Goal: Task Accomplishment & Management: Manage account settings

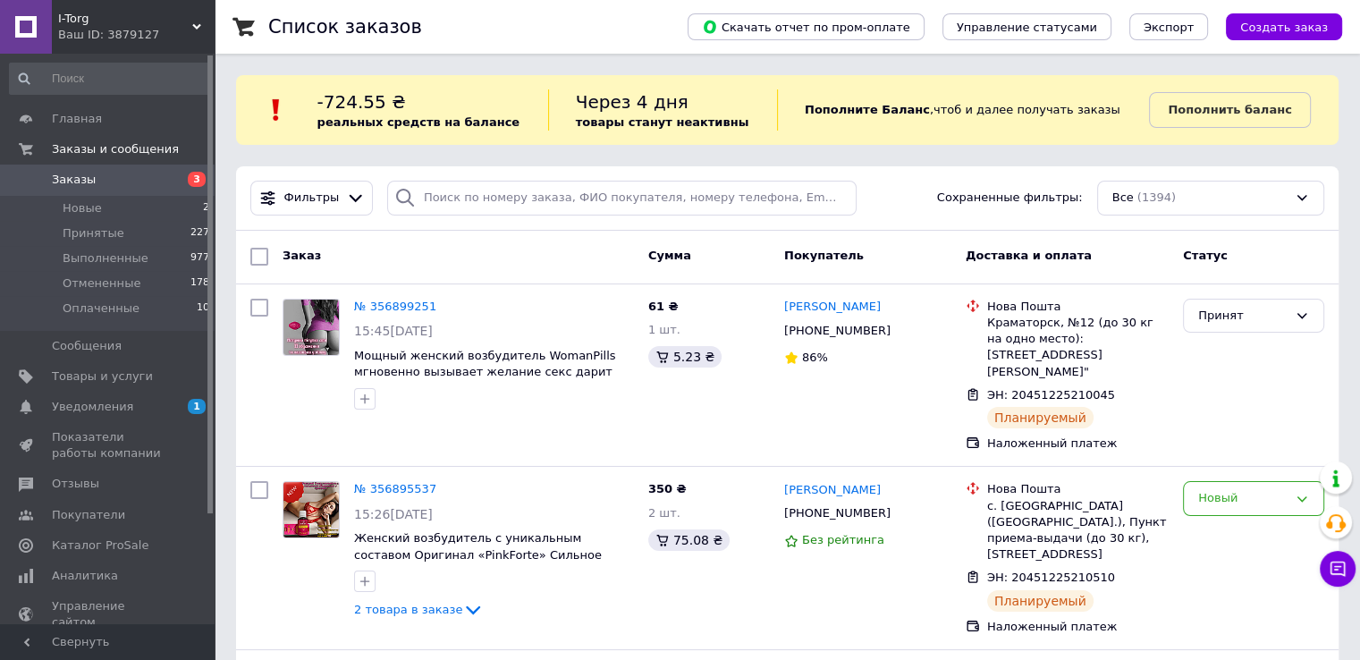
click at [148, 179] on span "Заказы" at bounding box center [109, 180] width 114 height 16
click at [118, 366] on link "Товары и услуги" at bounding box center [110, 376] width 220 height 30
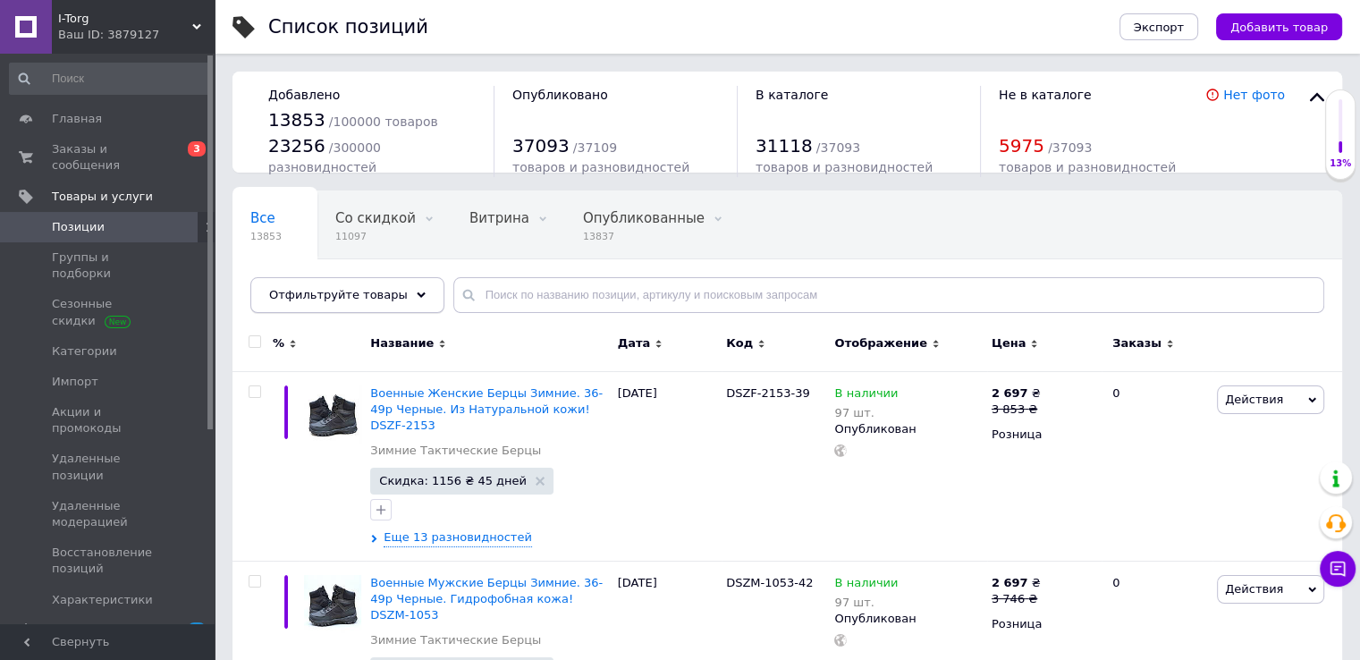
click at [354, 298] on span "Отфильтруйте товары" at bounding box center [338, 294] width 139 height 13
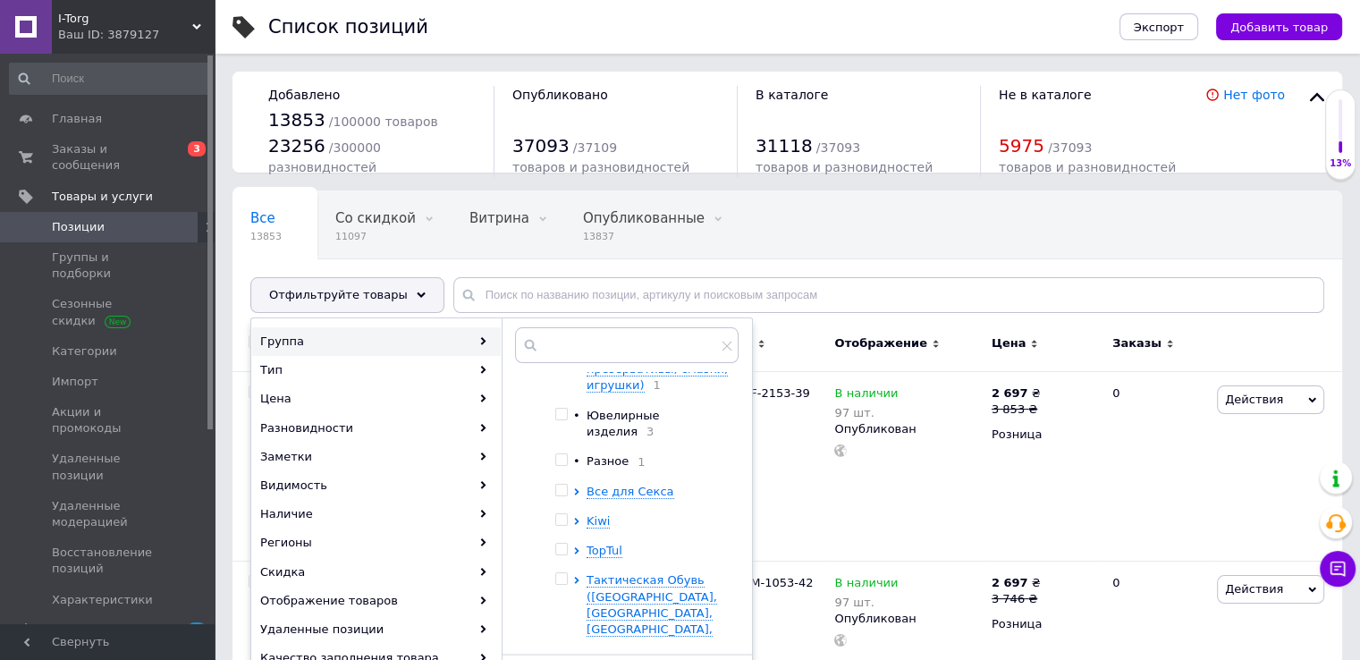
scroll to position [90, 0]
click at [563, 572] on input "checkbox" at bounding box center [561, 578] width 12 height 12
checkbox input "true"
click at [576, 576] on icon at bounding box center [576, 579] width 4 height 7
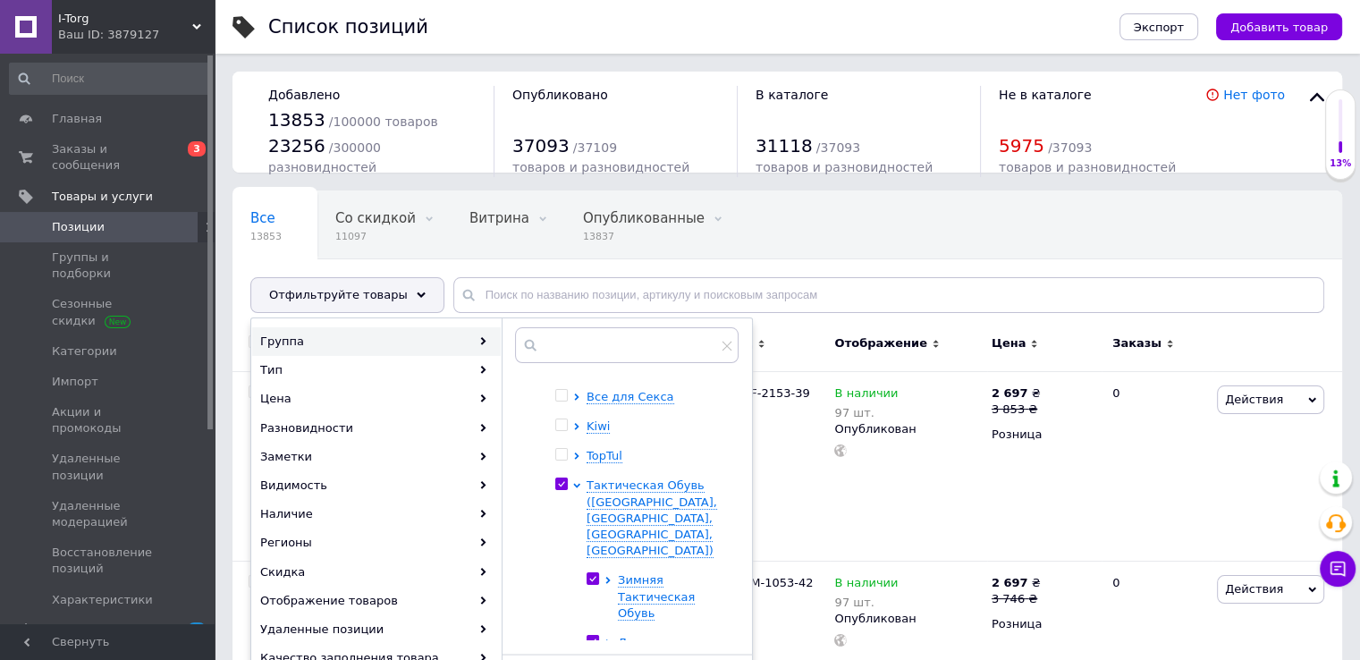
scroll to position [228, 0]
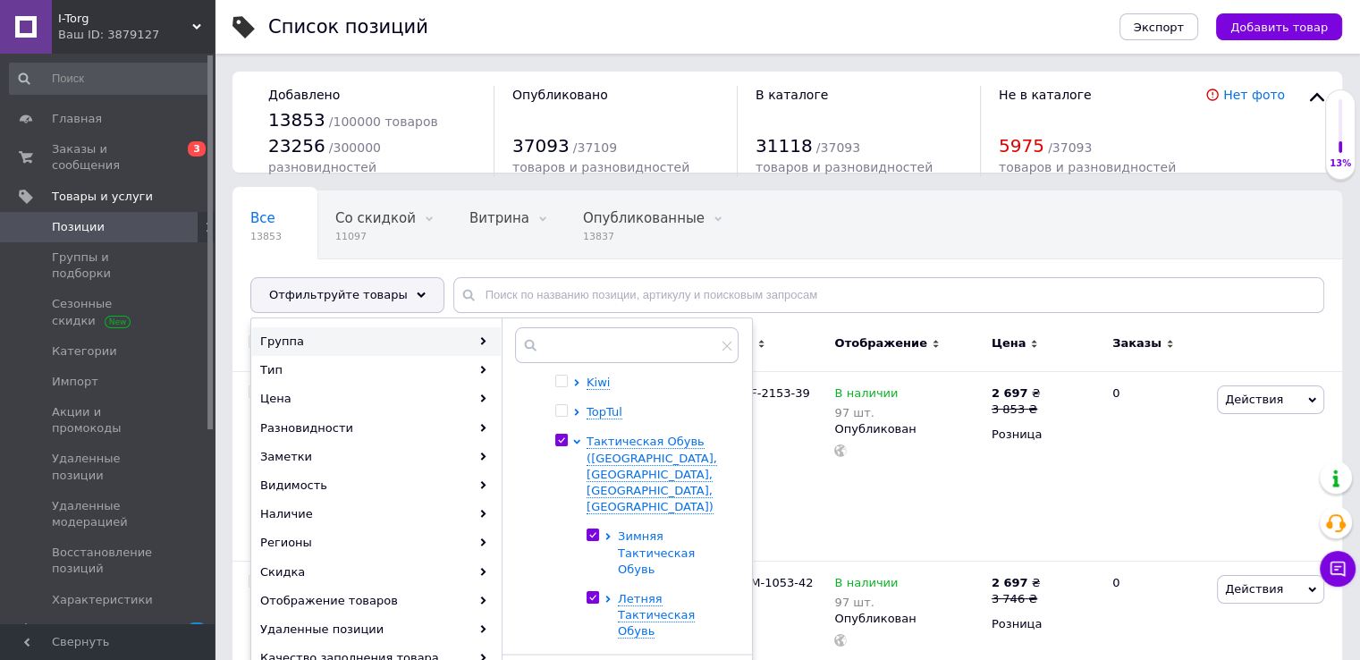
click at [604, 533] on icon at bounding box center [607, 536] width 7 height 7
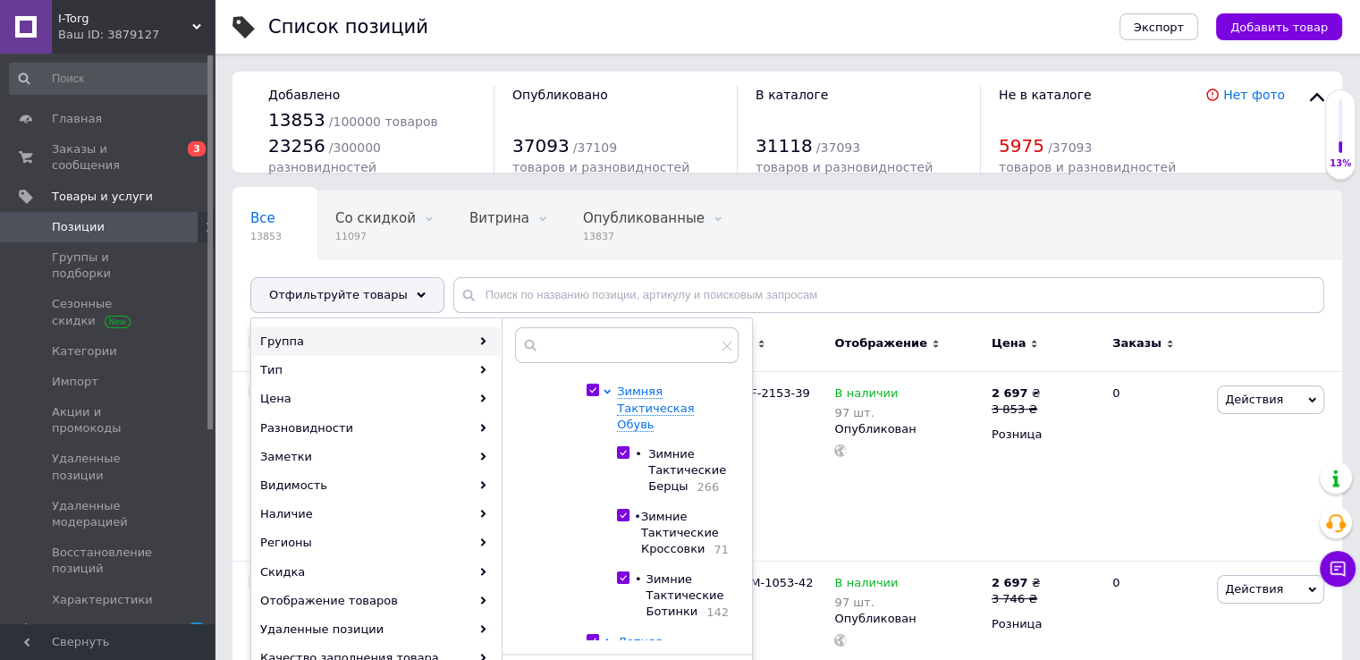
scroll to position [407, 0]
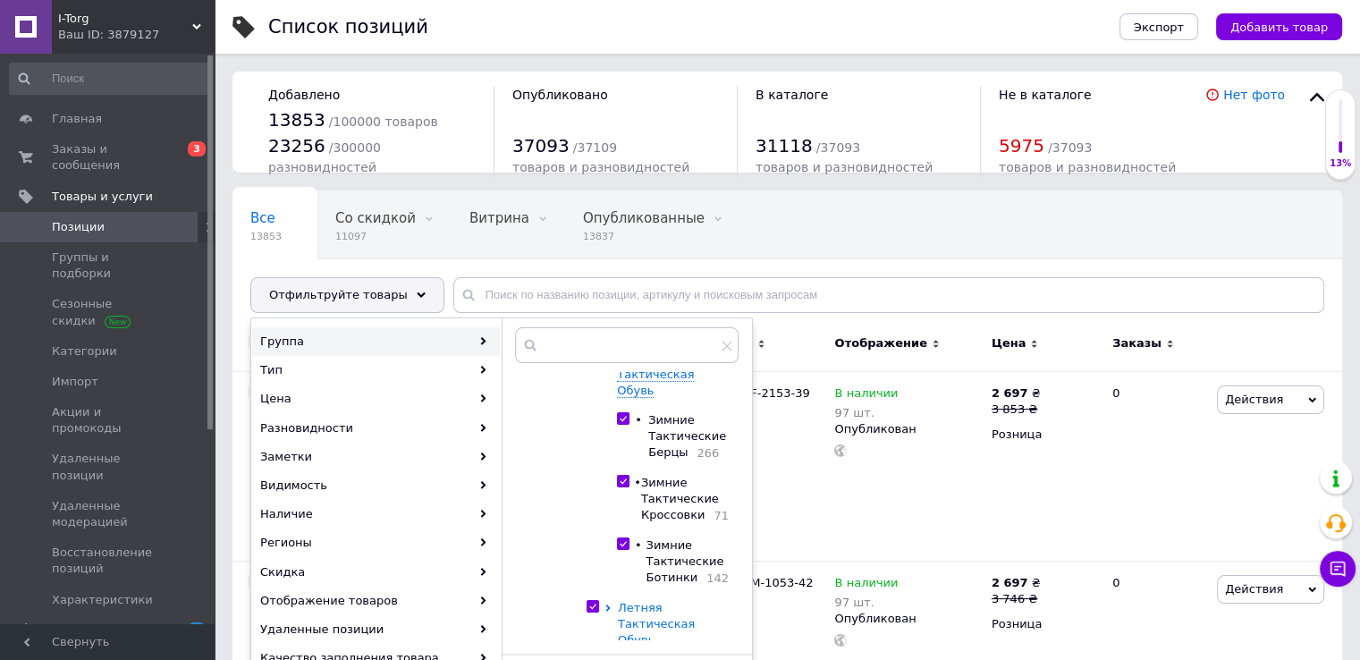
click at [607, 604] on icon at bounding box center [607, 607] width 4 height 7
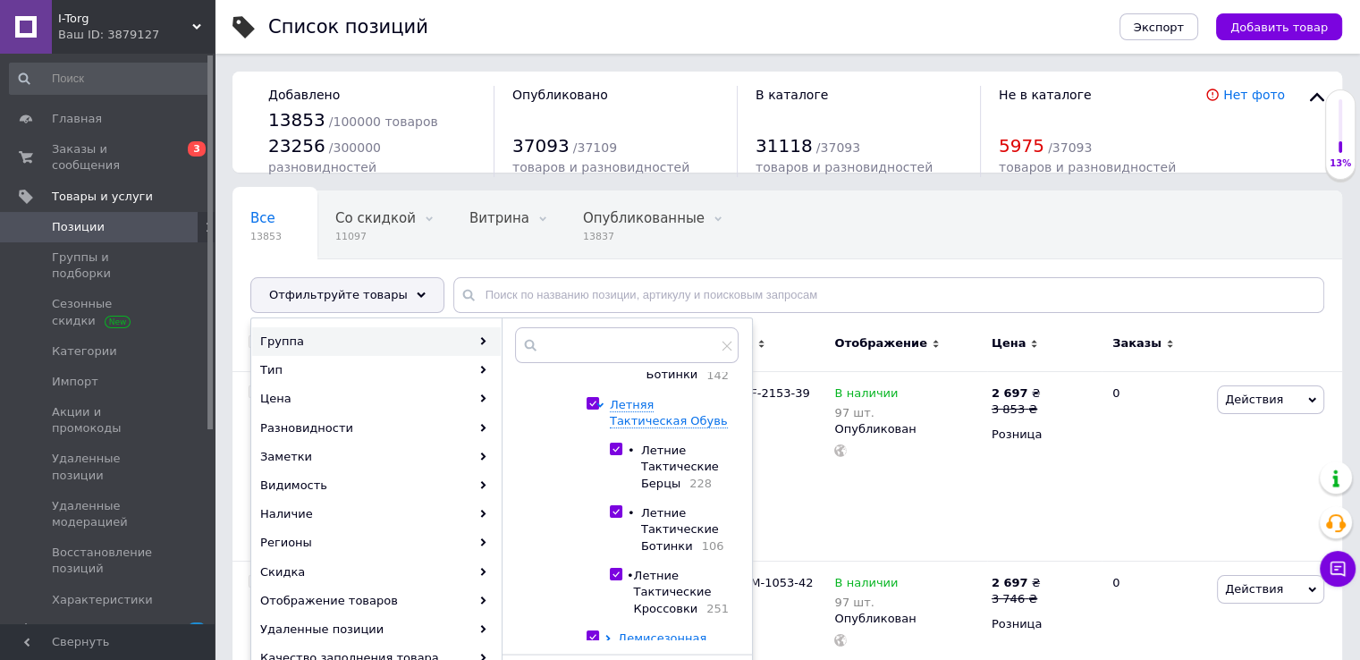
scroll to position [612, 0]
click at [608, 632] on icon at bounding box center [607, 635] width 4 height 7
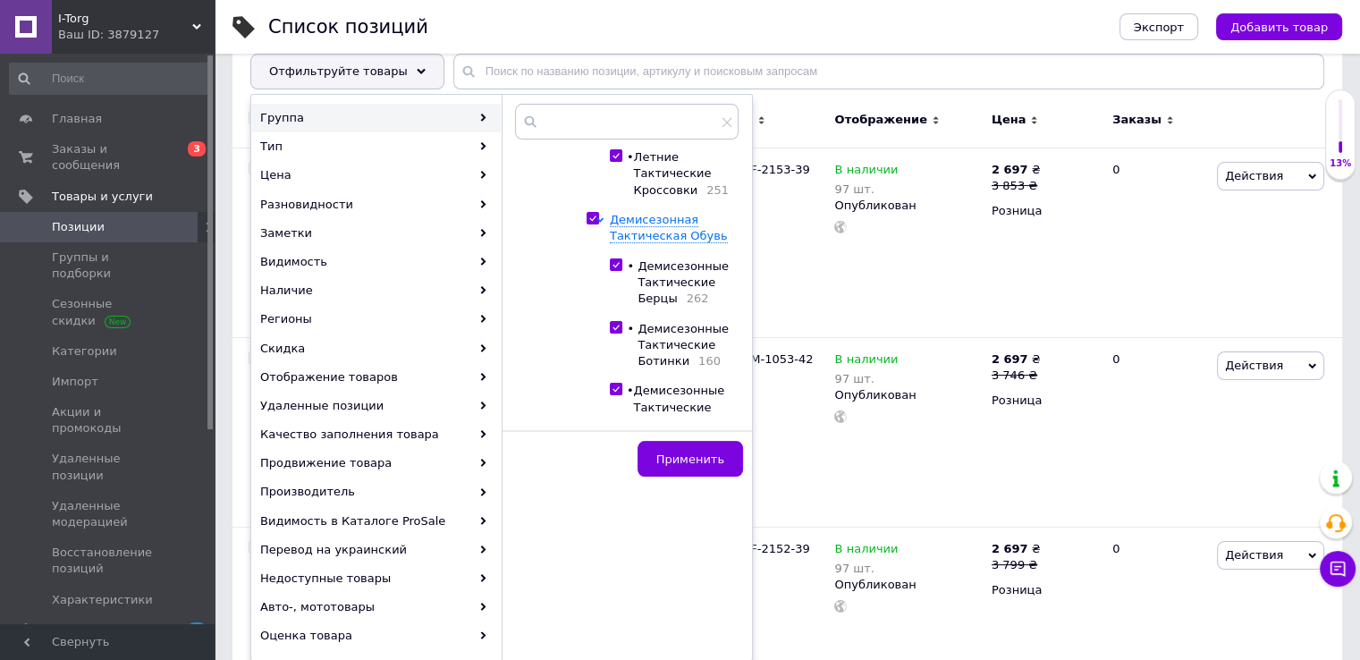
scroll to position [268, 0]
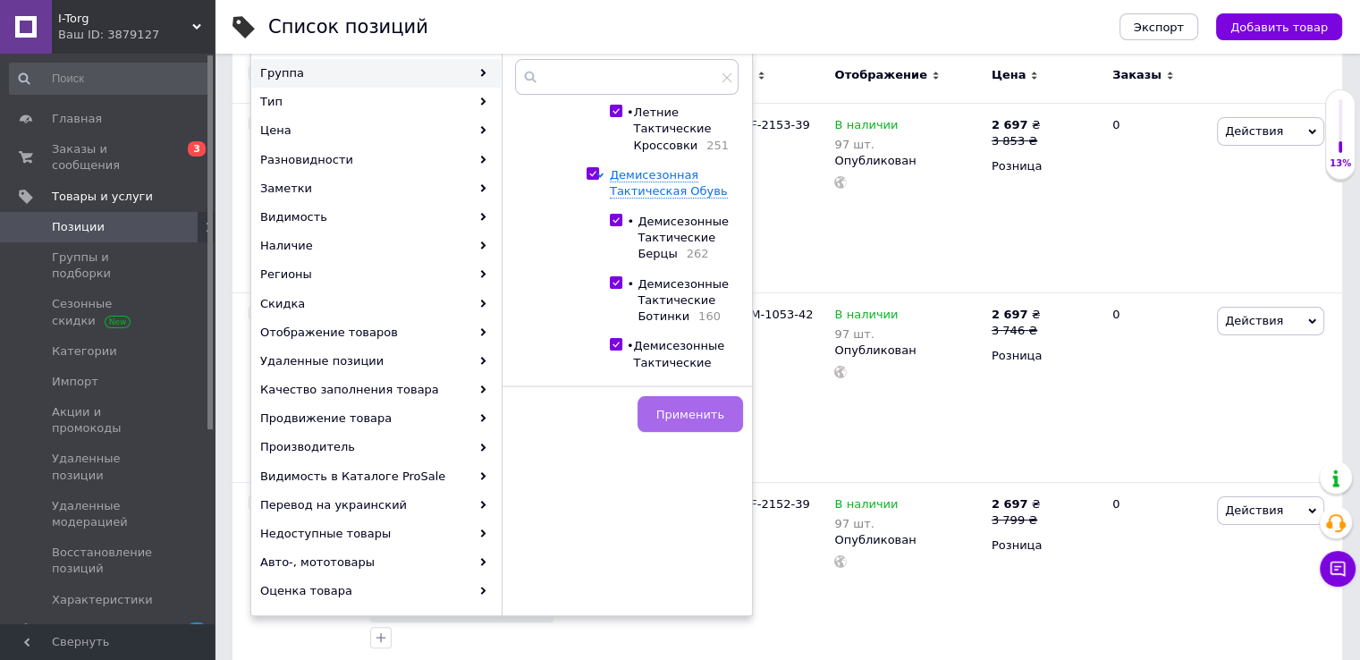
click at [678, 414] on span "Применить" at bounding box center [690, 414] width 68 height 13
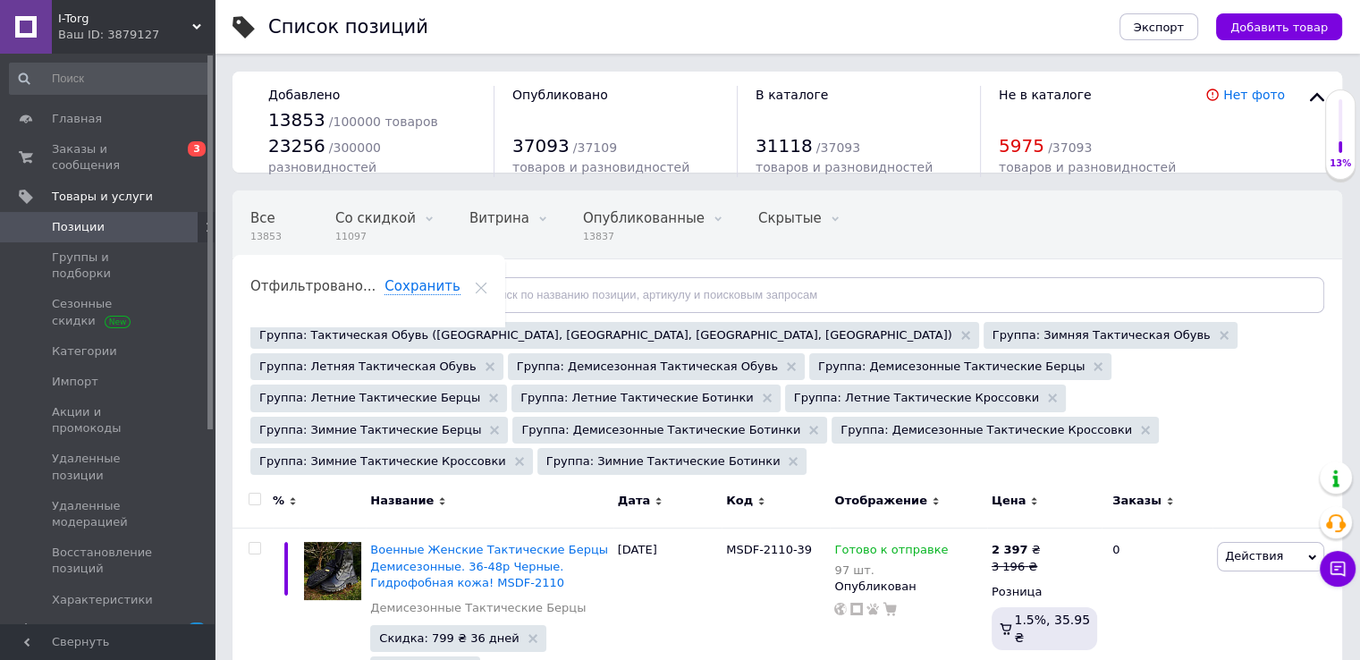
click at [346, 284] on div "Отфильтруйте товары" at bounding box center [347, 295] width 194 height 36
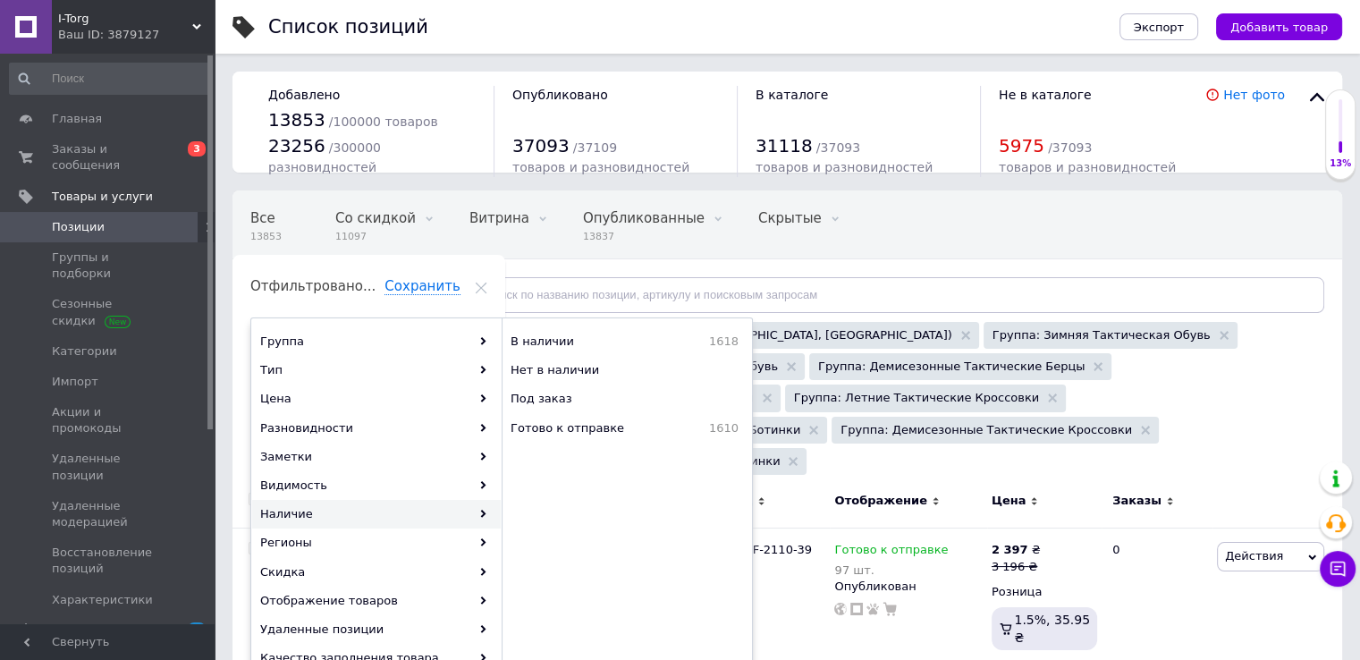
click at [1193, 227] on div "Все 13853 Со скидкой 11097 Удалить Редактировать Витрина 0 Удалить Редактироват…" at bounding box center [724, 259] width 984 height 136
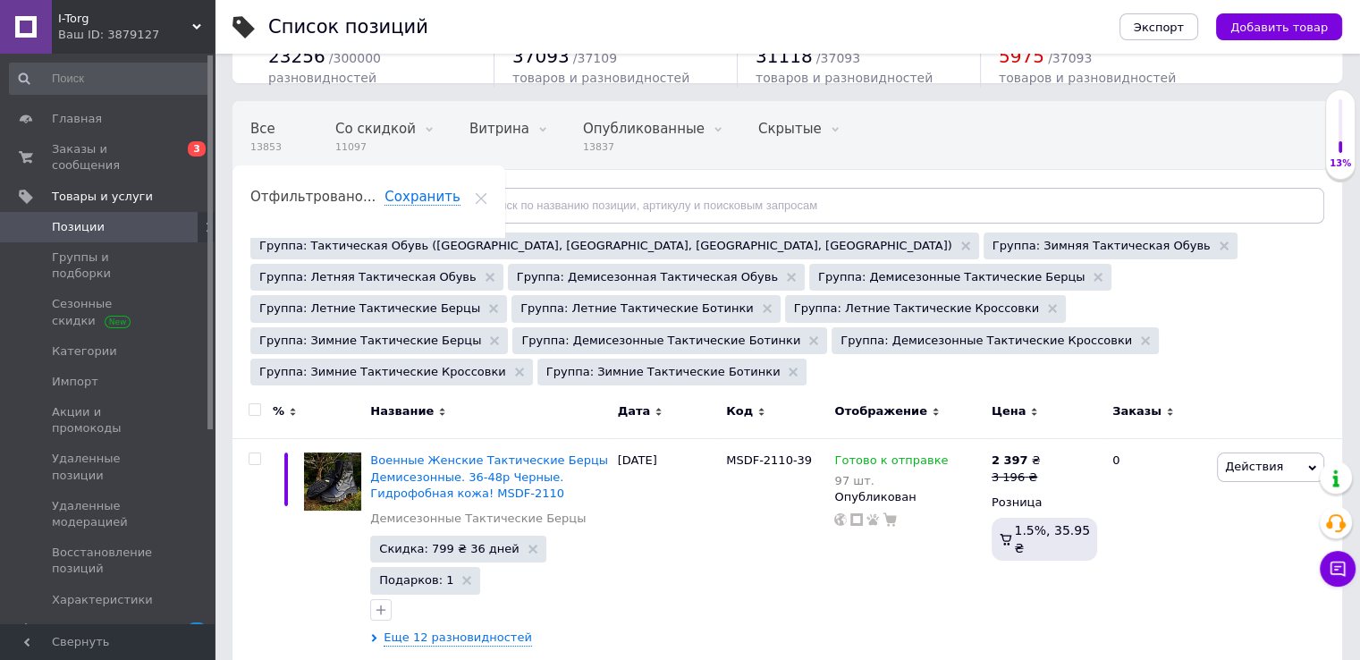
click at [370, 198] on span "Отфильтруйте товары" at bounding box center [338, 204] width 139 height 13
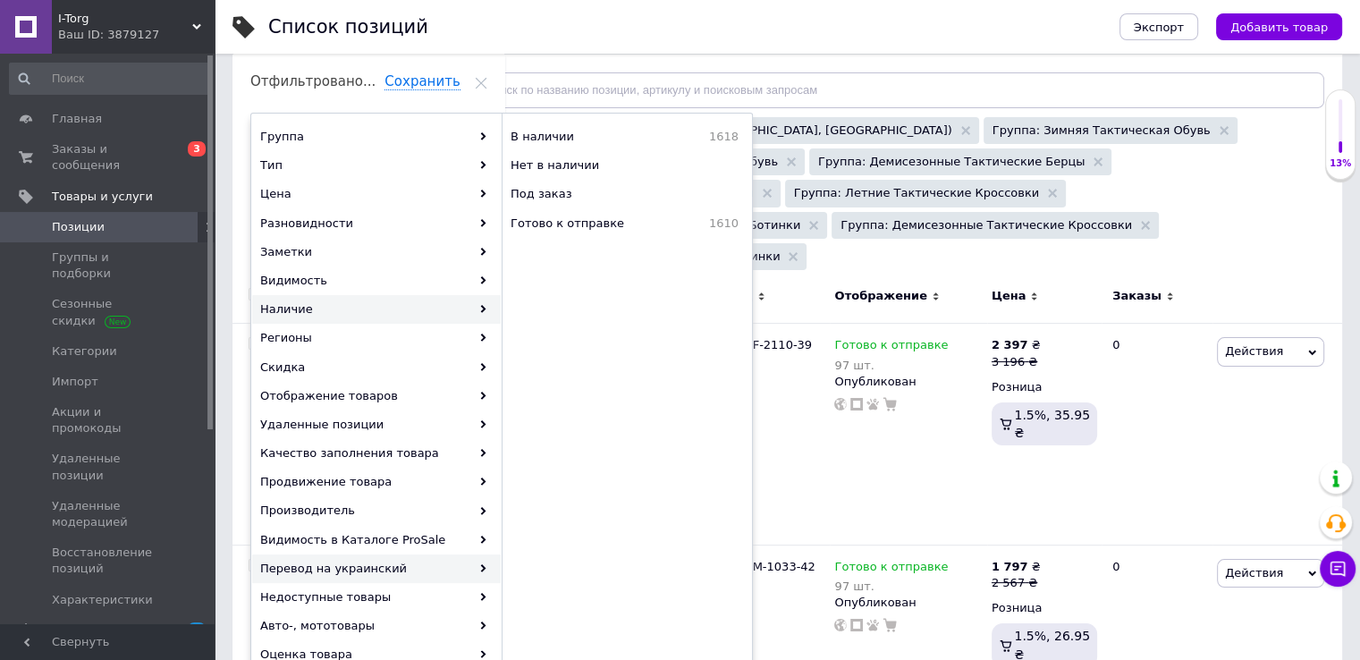
scroll to position [268, 0]
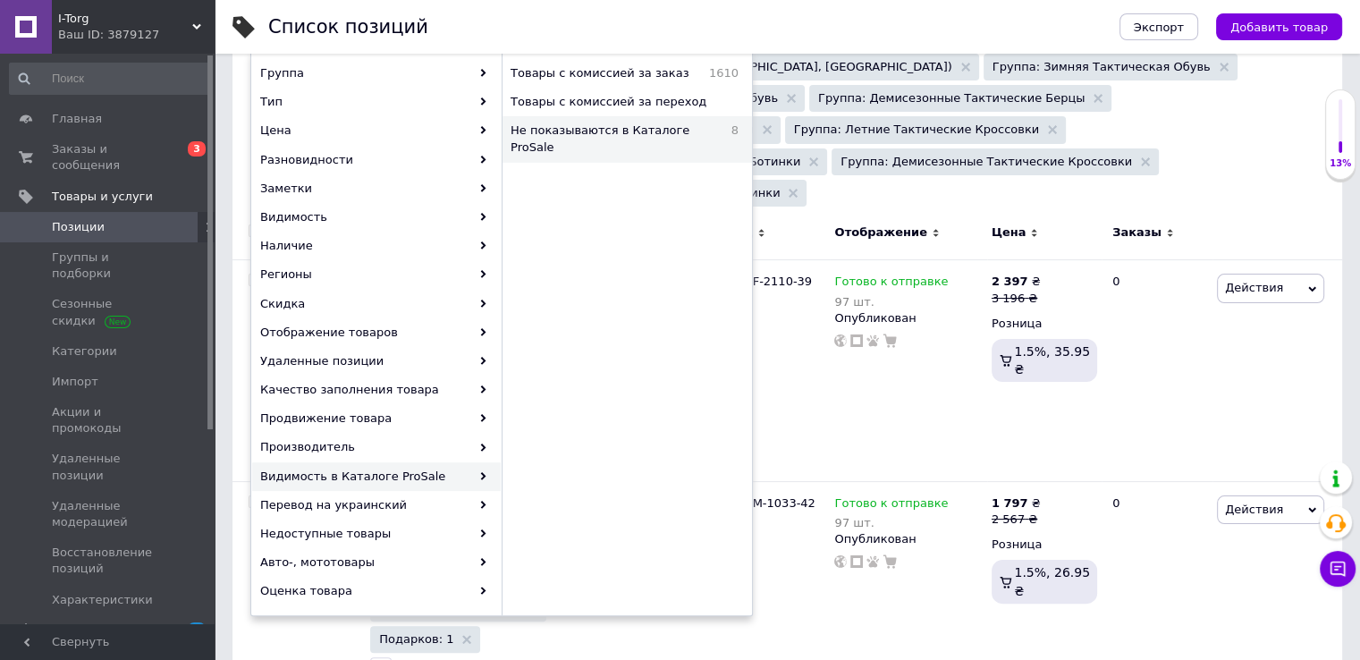
click at [593, 129] on span "Не показываются в Каталоге ProSale" at bounding box center [616, 138] width 212 height 32
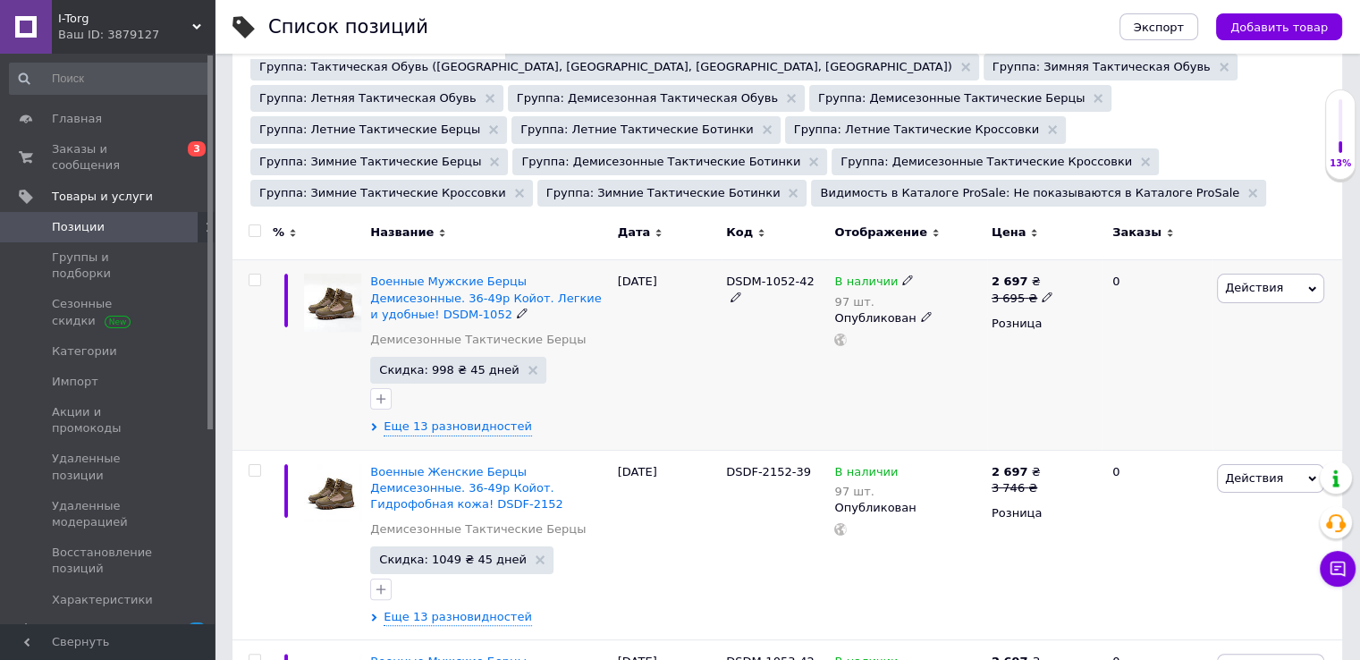
click at [253, 274] on input "checkbox" at bounding box center [254, 280] width 12 height 12
checkbox input "true"
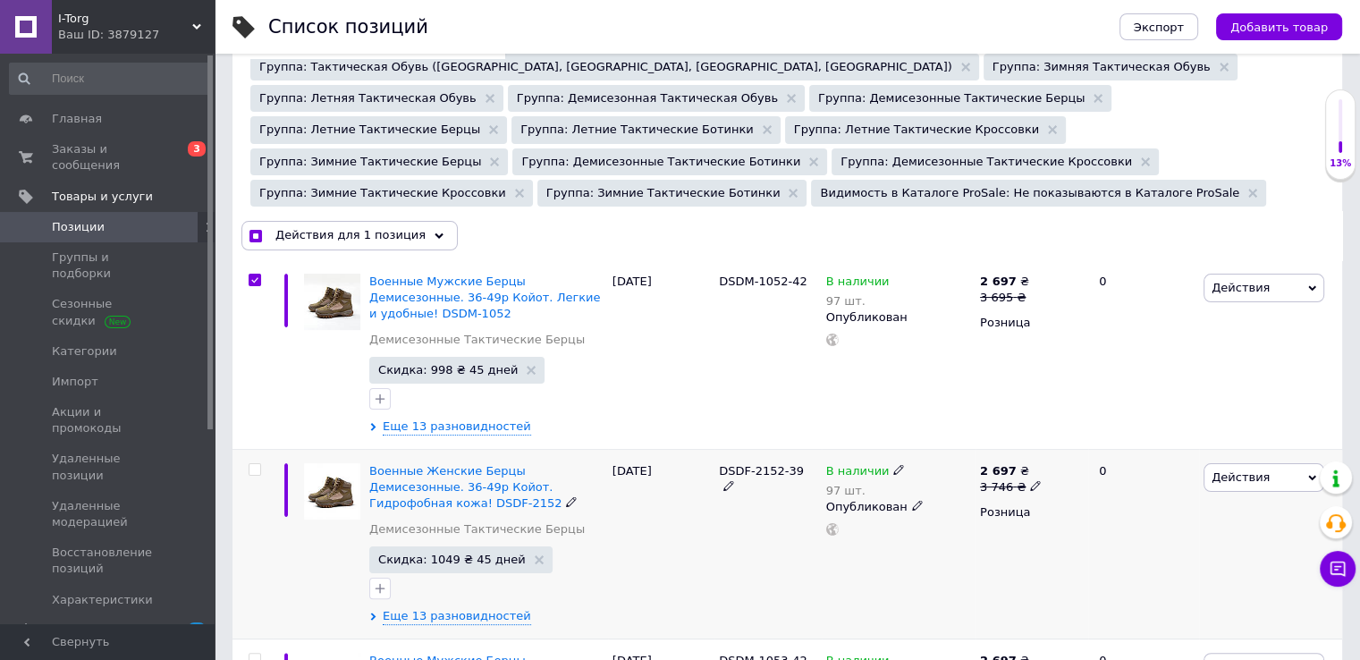
click at [257, 464] on input "checkbox" at bounding box center [254, 470] width 12 height 12
checkbox input "true"
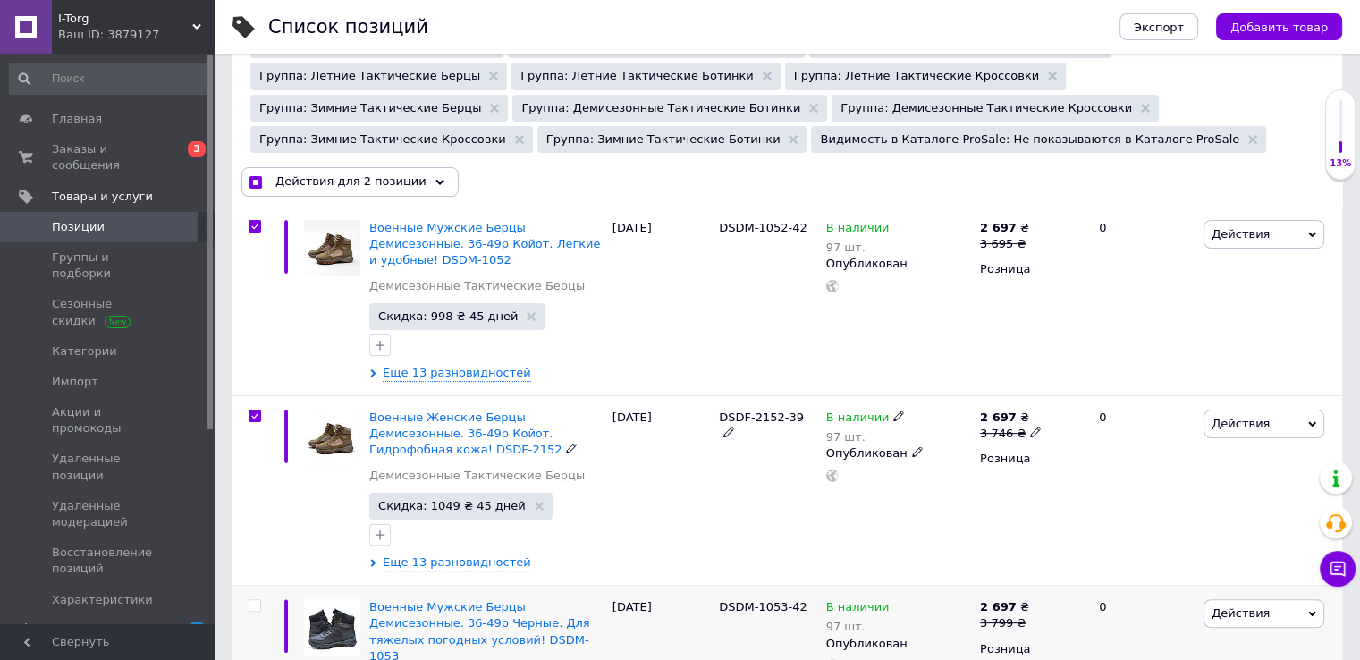
scroll to position [536, 0]
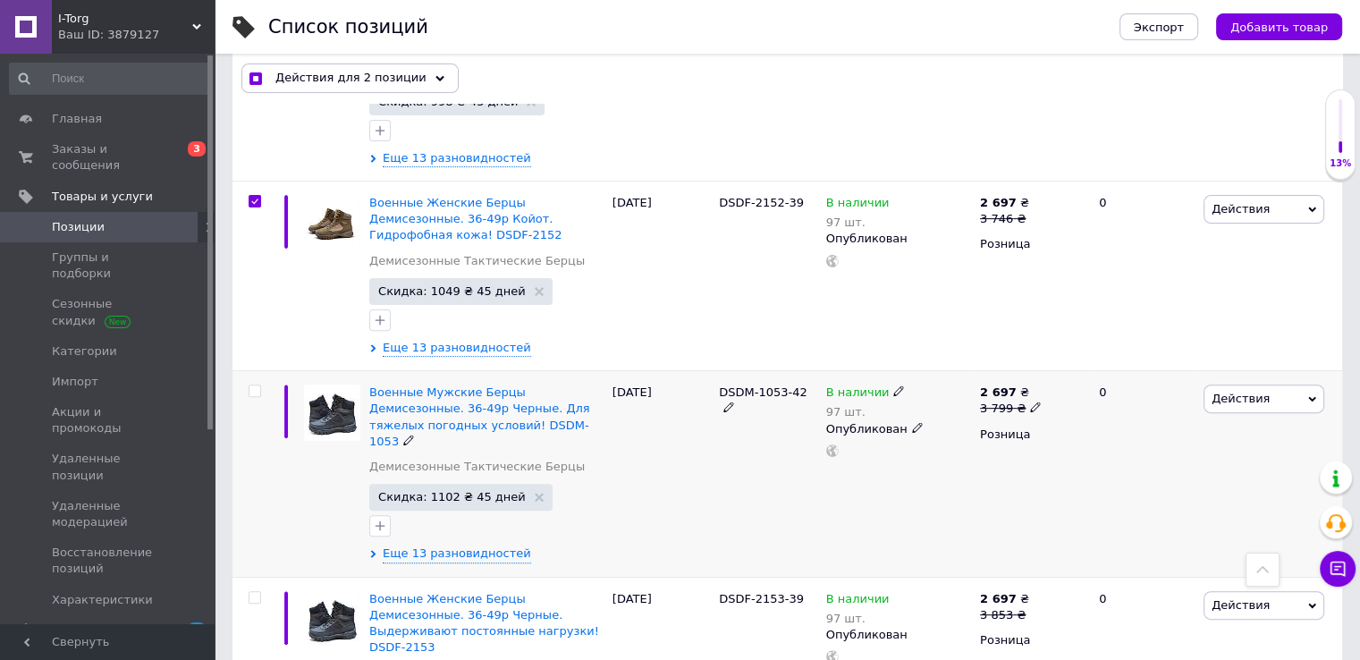
click at [255, 385] on input "checkbox" at bounding box center [254, 391] width 12 height 12
checkbox input "true"
click at [255, 592] on input "checkbox" at bounding box center [254, 598] width 12 height 12
checkbox input "true"
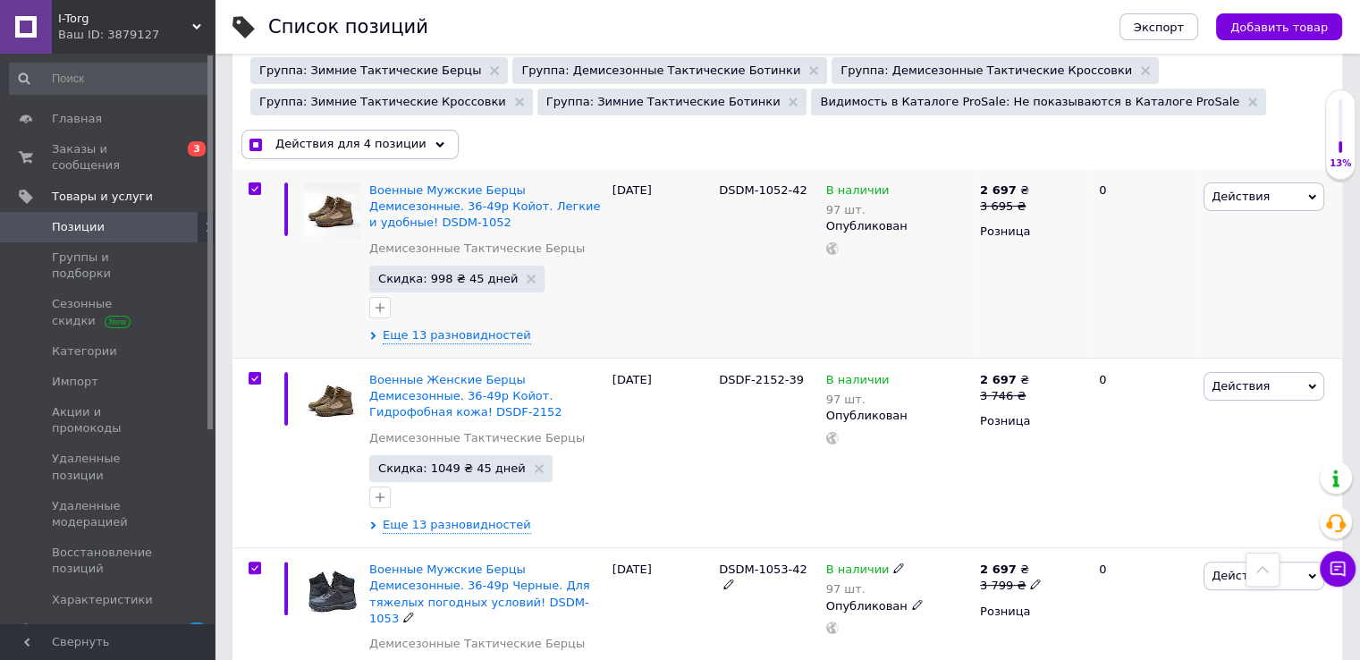
scroll to position [358, 0]
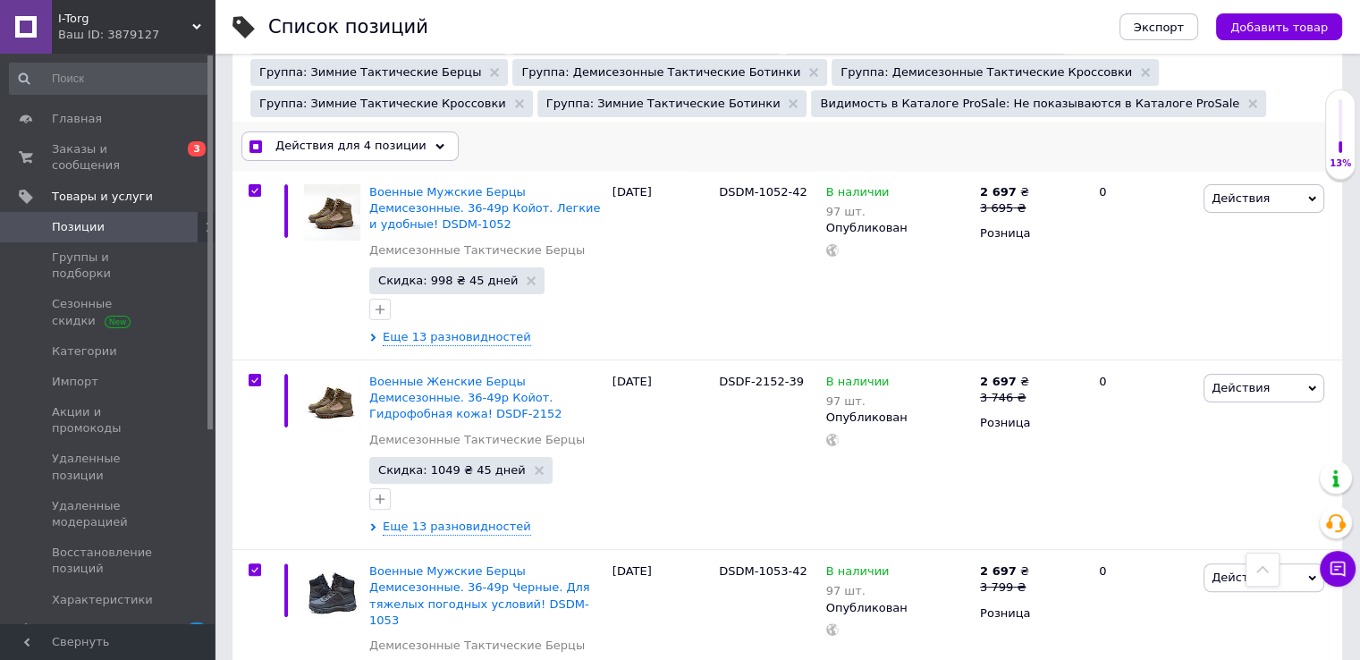
click at [372, 131] on div "Действия для 4 позиции" at bounding box center [349, 145] width 217 height 29
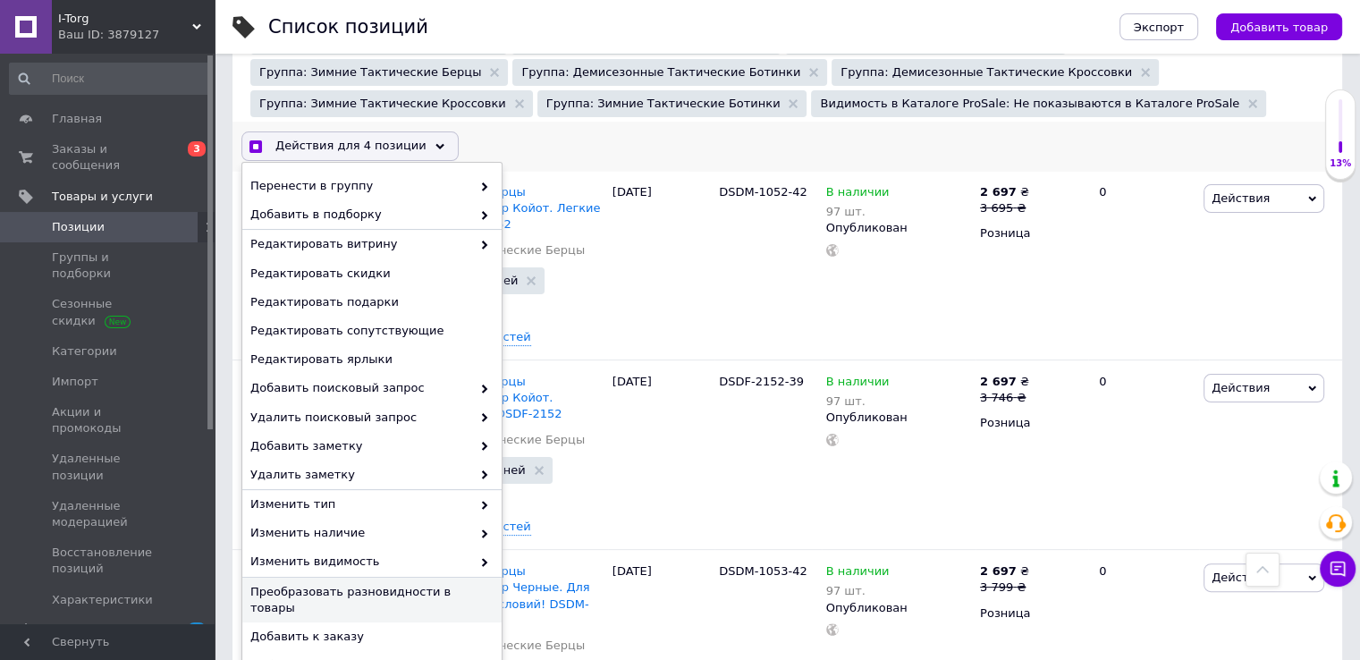
scroll to position [89, 0]
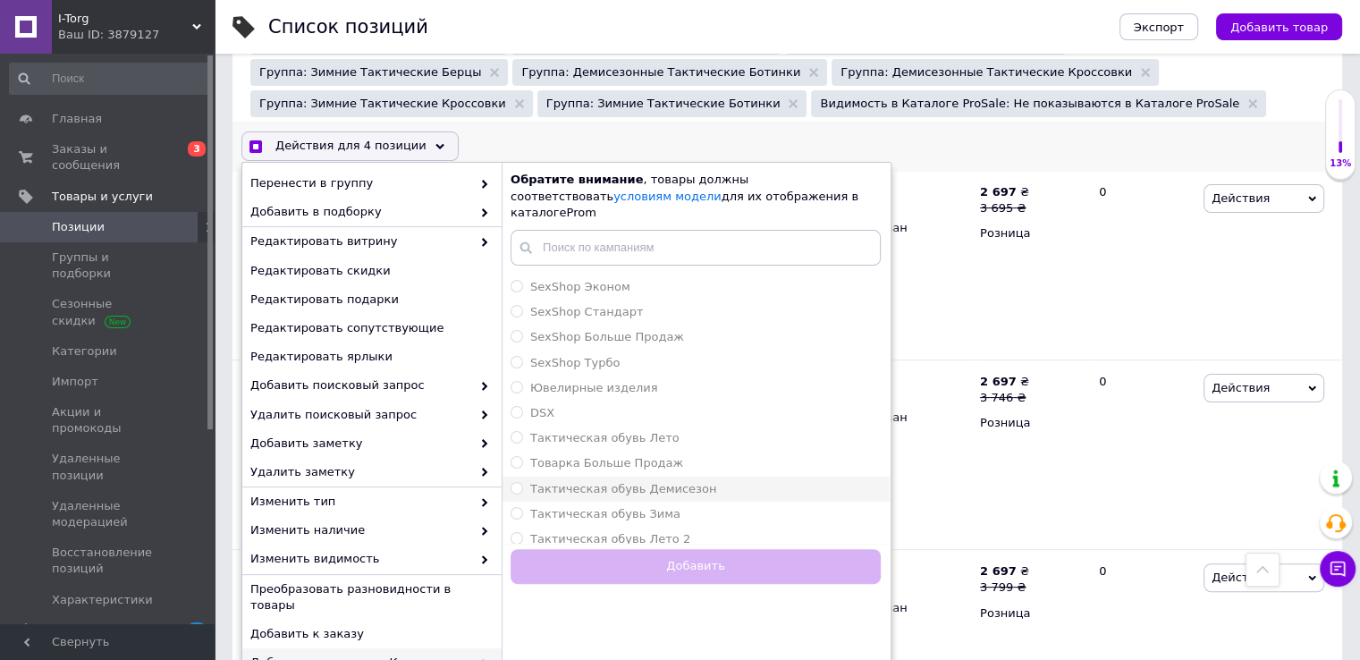
checkbox input "true"
click at [696, 481] on div "Тактическая обувь Демисезон" at bounding box center [695, 489] width 370 height 16
radio input "true"
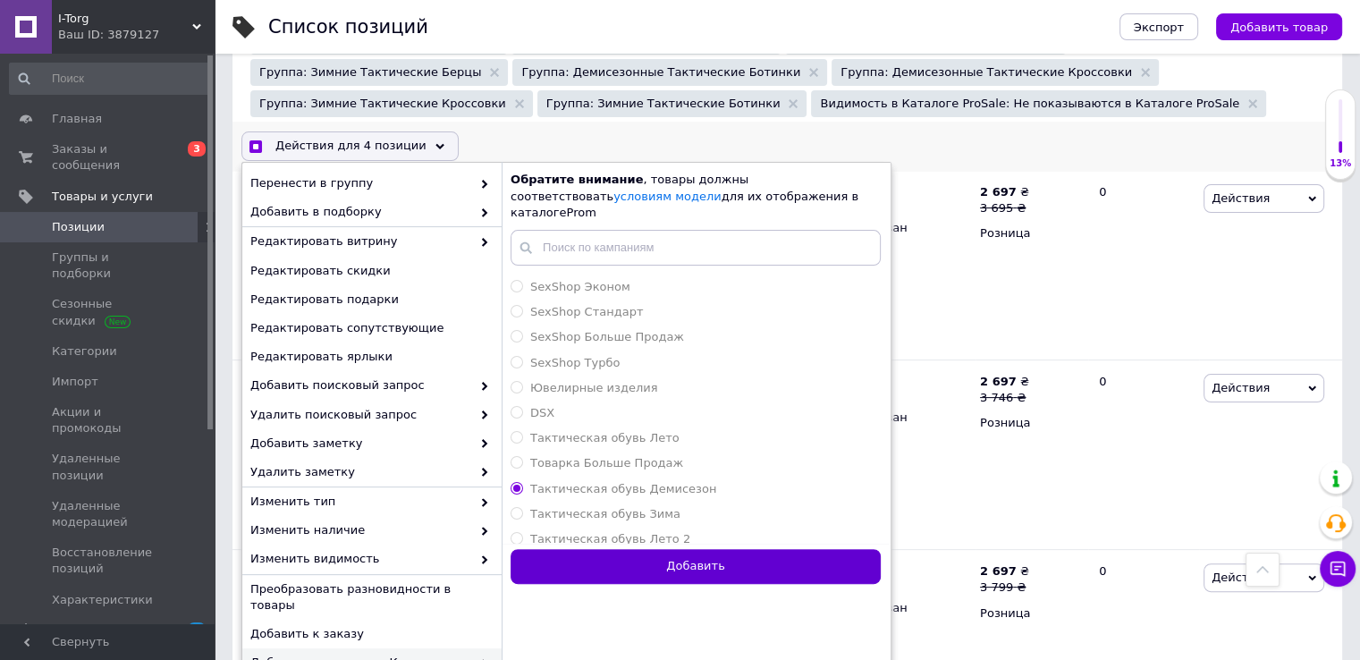
checkbox input "true"
click at [708, 549] on button "Добавить" at bounding box center [695, 566] width 370 height 35
radio input "false"
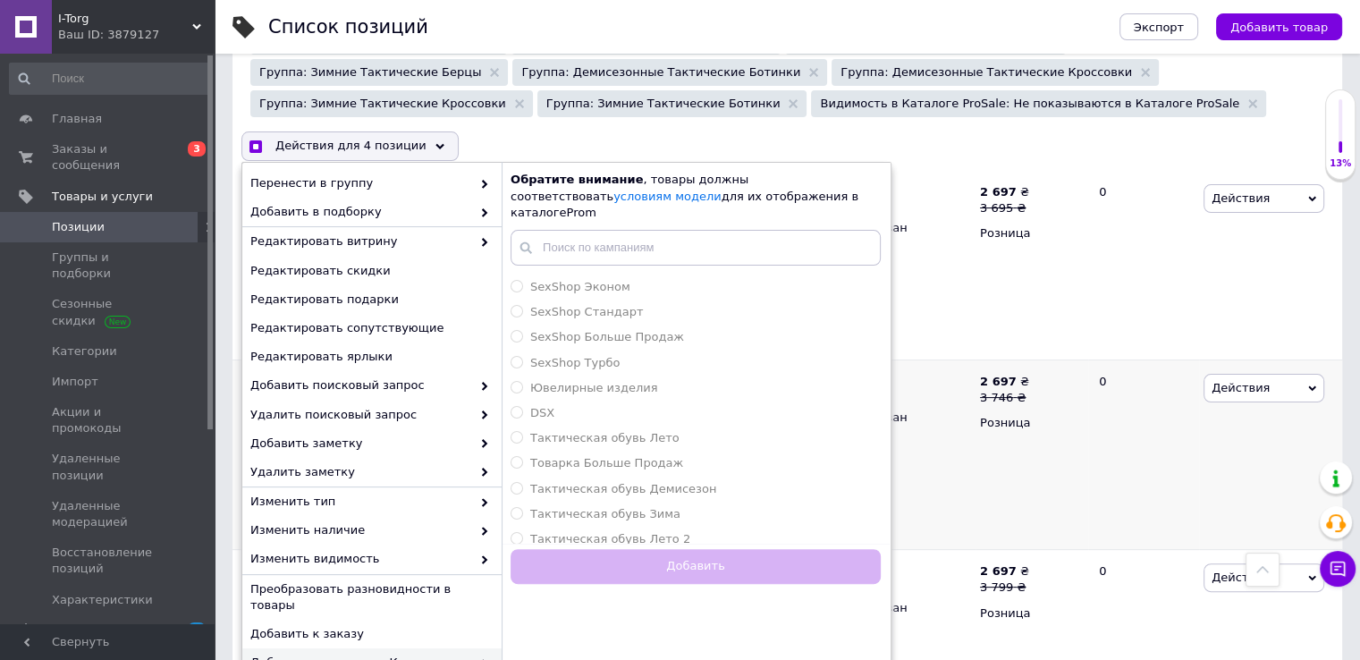
checkbox input "false"
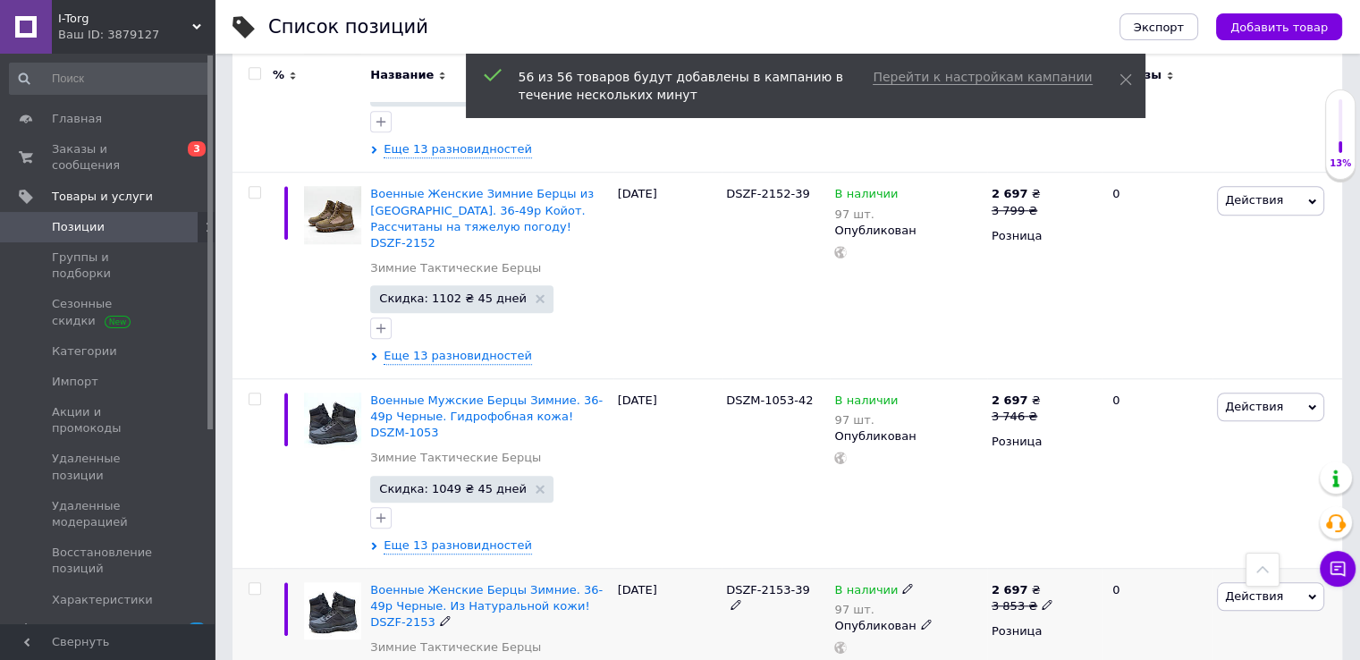
click at [252, 583] on input "checkbox" at bounding box center [254, 589] width 12 height 12
checkbox input "true"
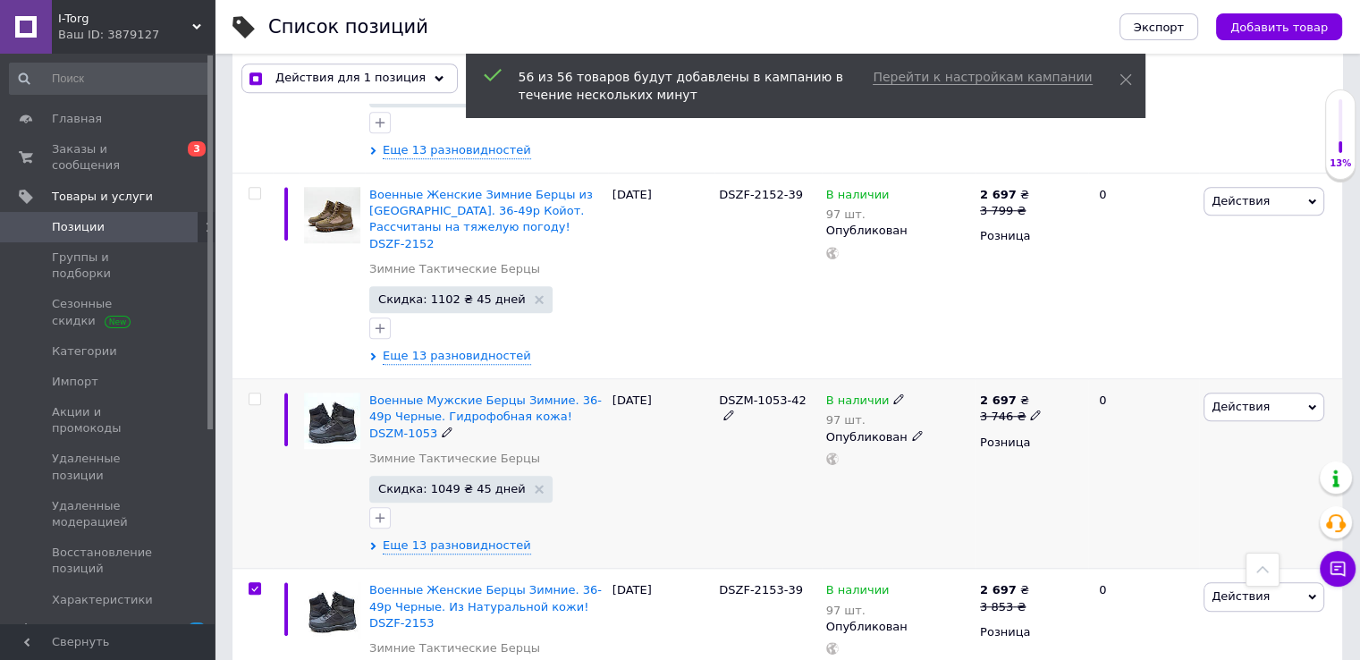
click at [250, 393] on input "checkbox" at bounding box center [254, 399] width 12 height 12
checkbox input "true"
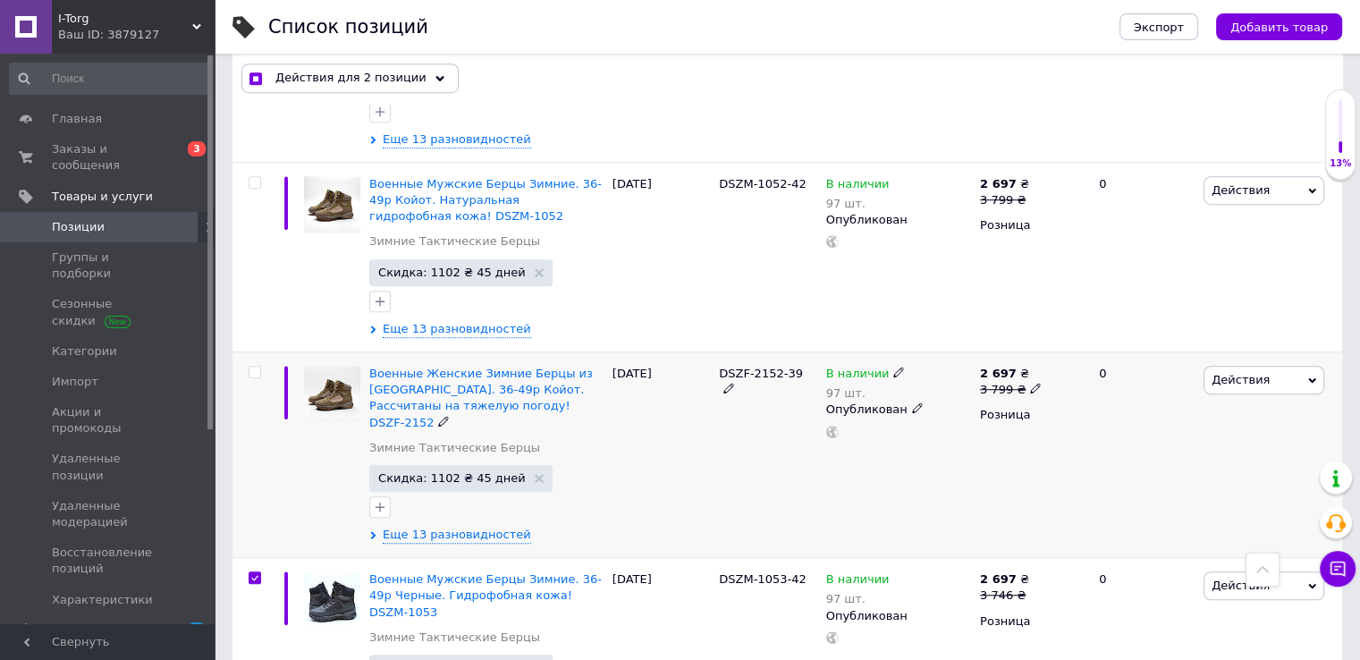
click at [252, 366] on input "checkbox" at bounding box center [254, 372] width 12 height 12
checkbox input "true"
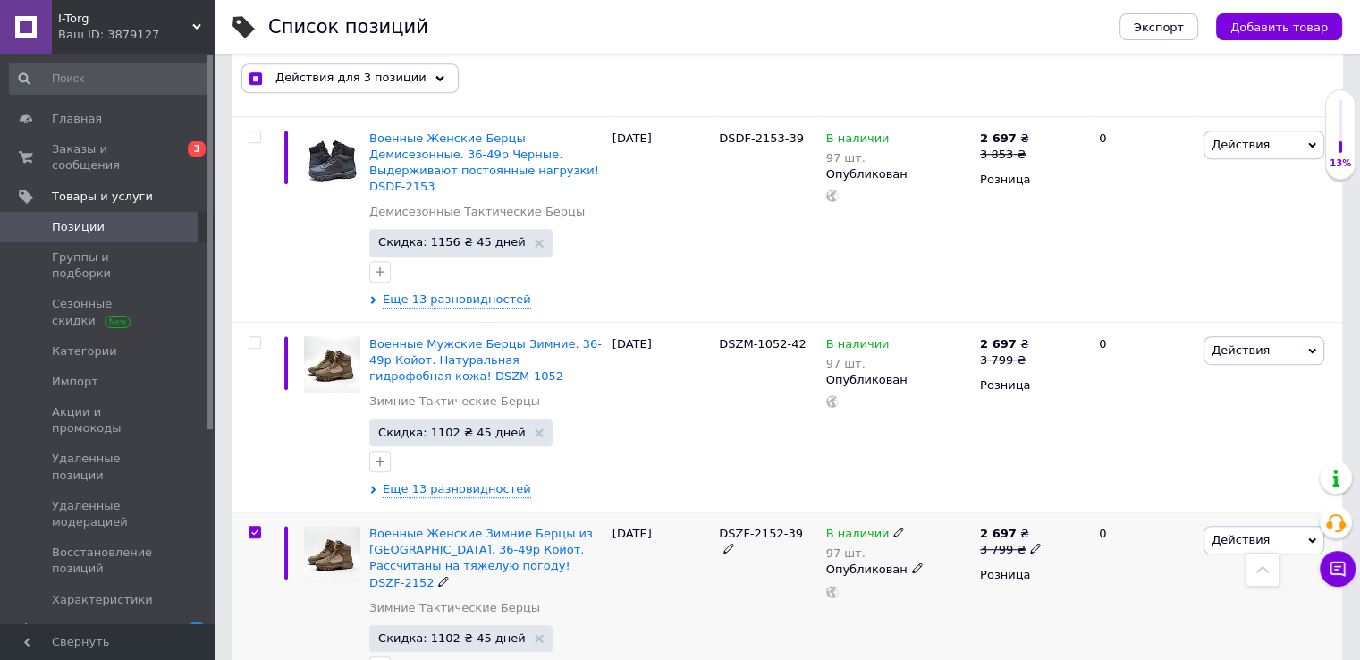
scroll to position [978, 0]
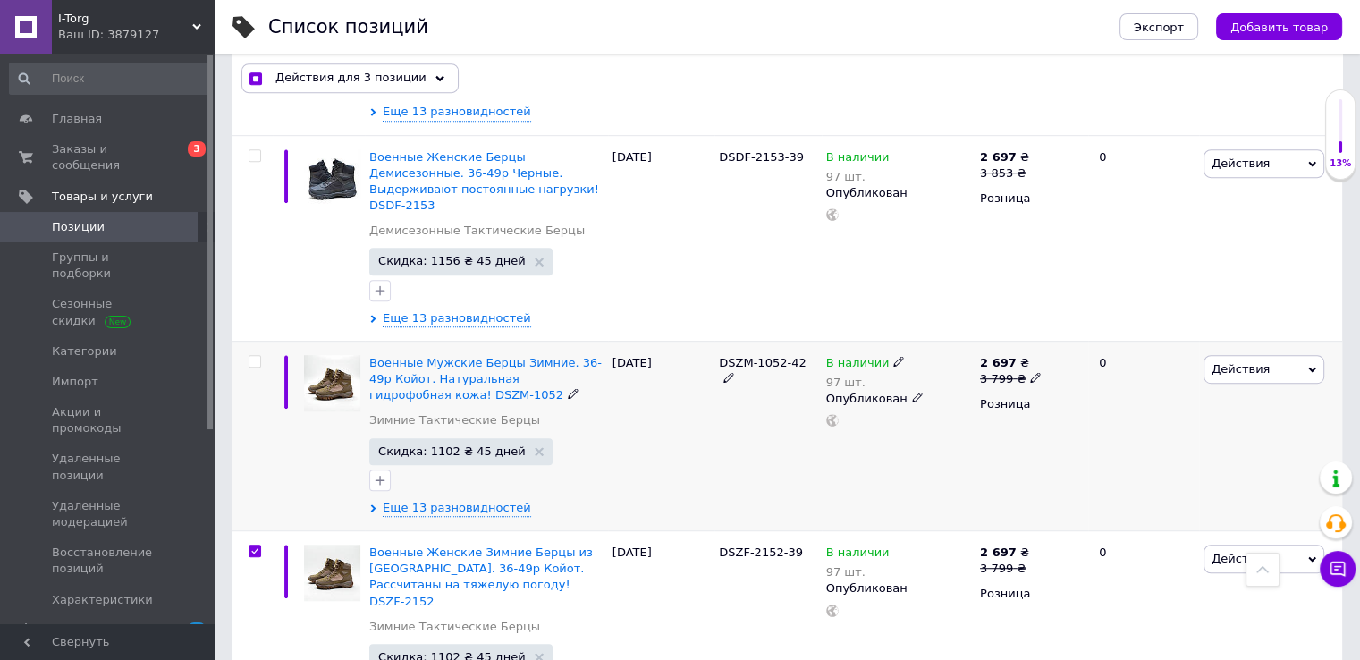
click at [257, 356] on input "checkbox" at bounding box center [254, 362] width 12 height 12
checkbox input "true"
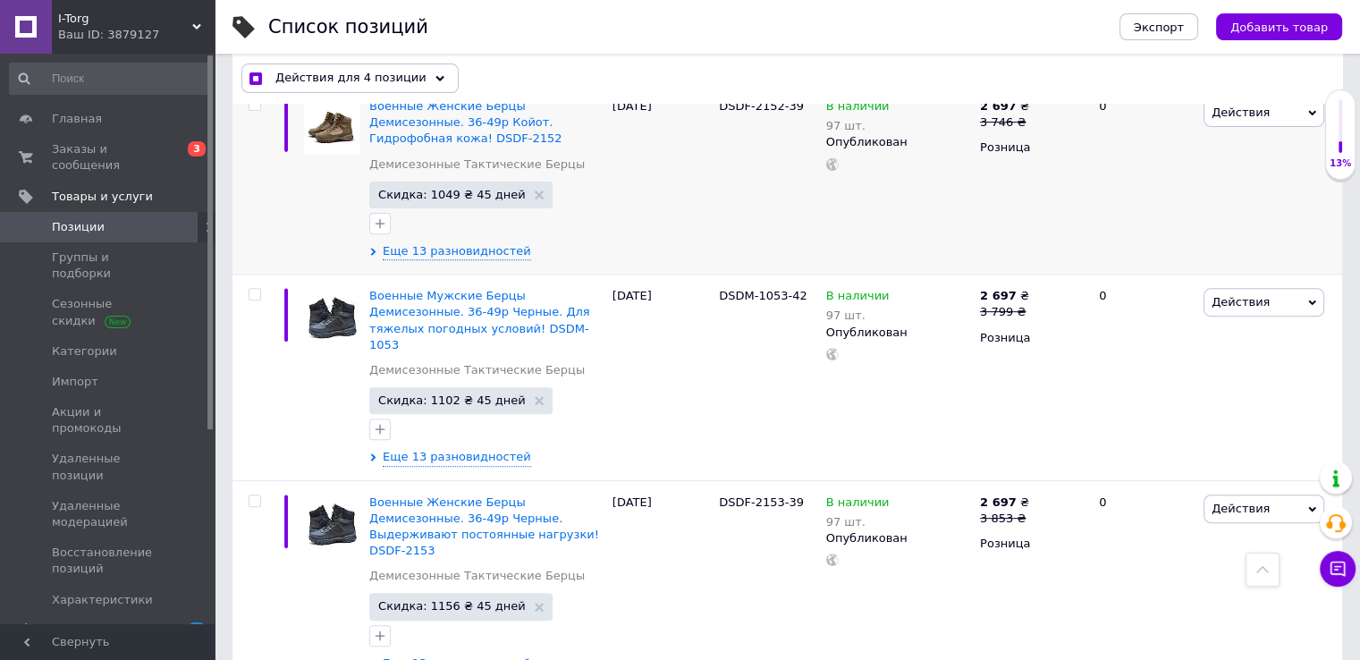
scroll to position [620, 0]
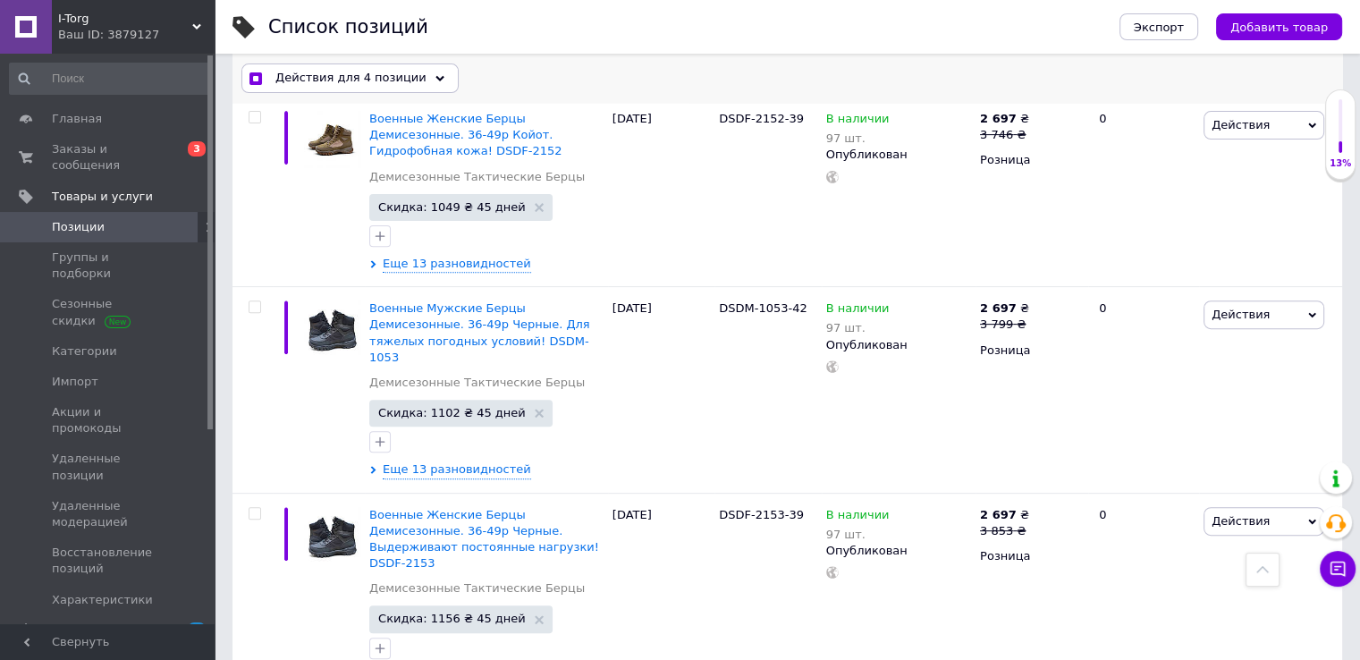
click at [394, 84] on span "Действия для 4 позиции" at bounding box center [350, 79] width 151 height 16
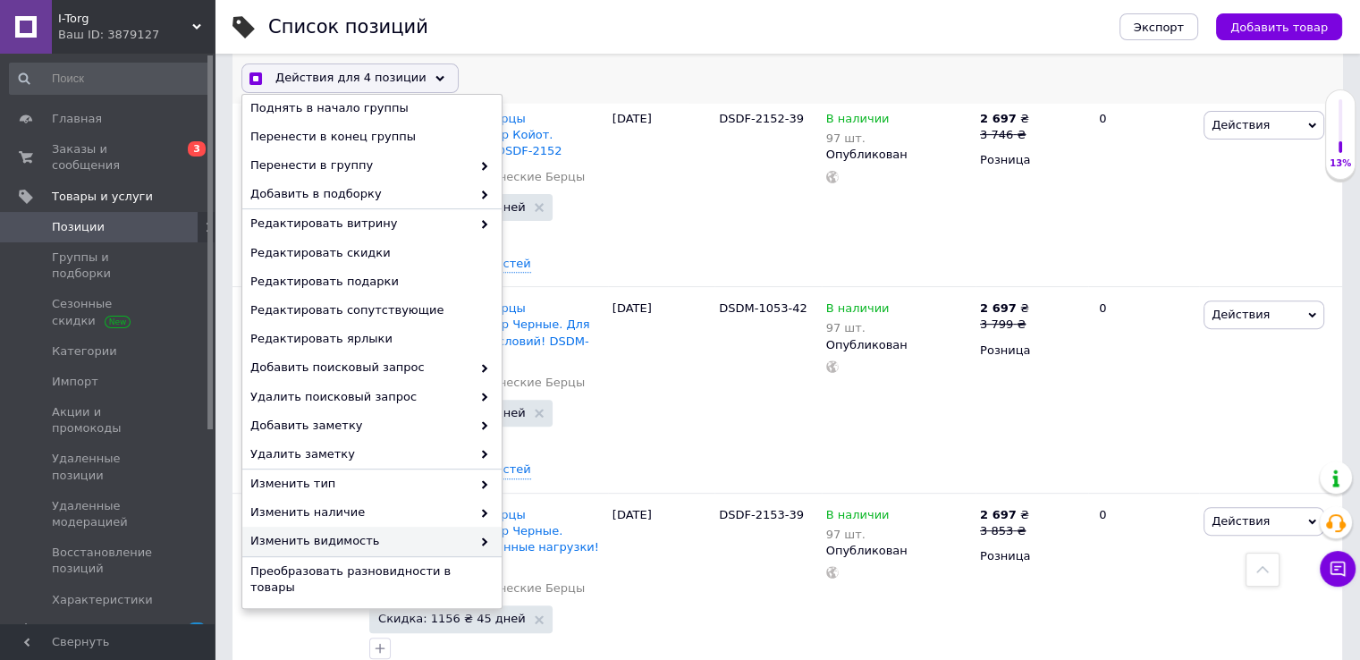
scroll to position [89, 0]
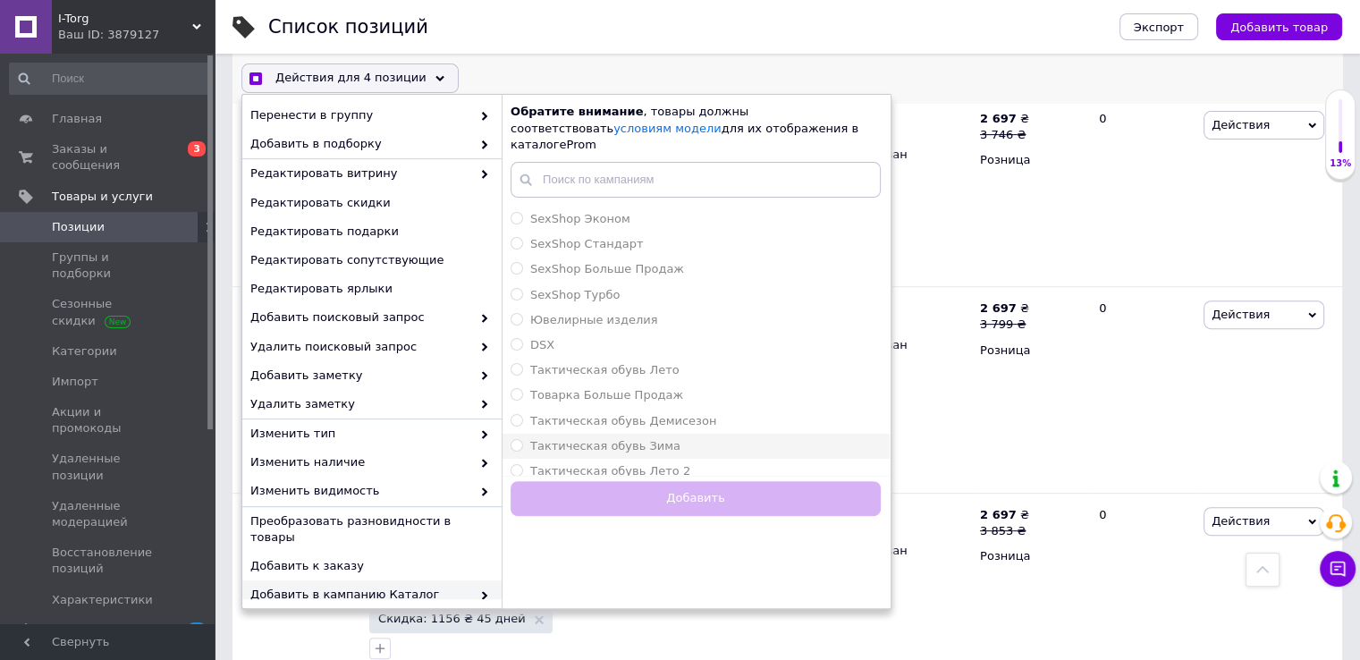
checkbox input "true"
click at [669, 438] on div "Тактическая обувь Зима" at bounding box center [695, 446] width 370 height 16
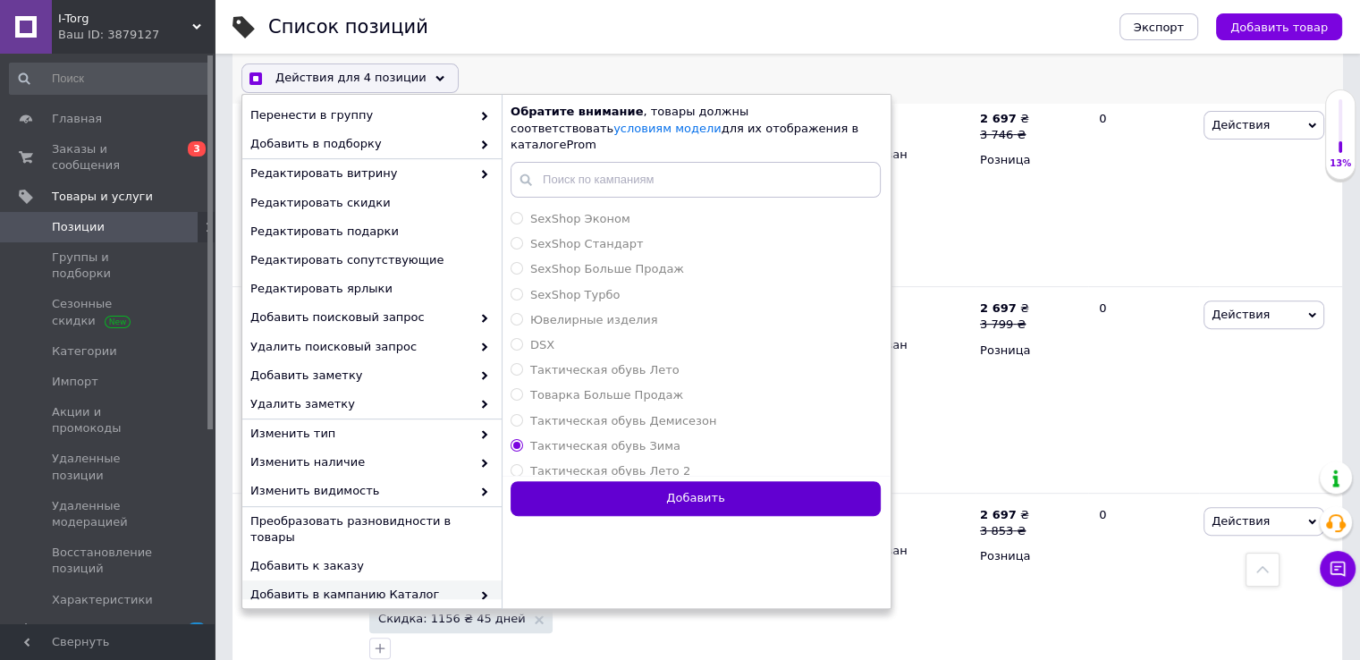
click at [697, 484] on button "Добавить" at bounding box center [695, 498] width 370 height 35
radio input "false"
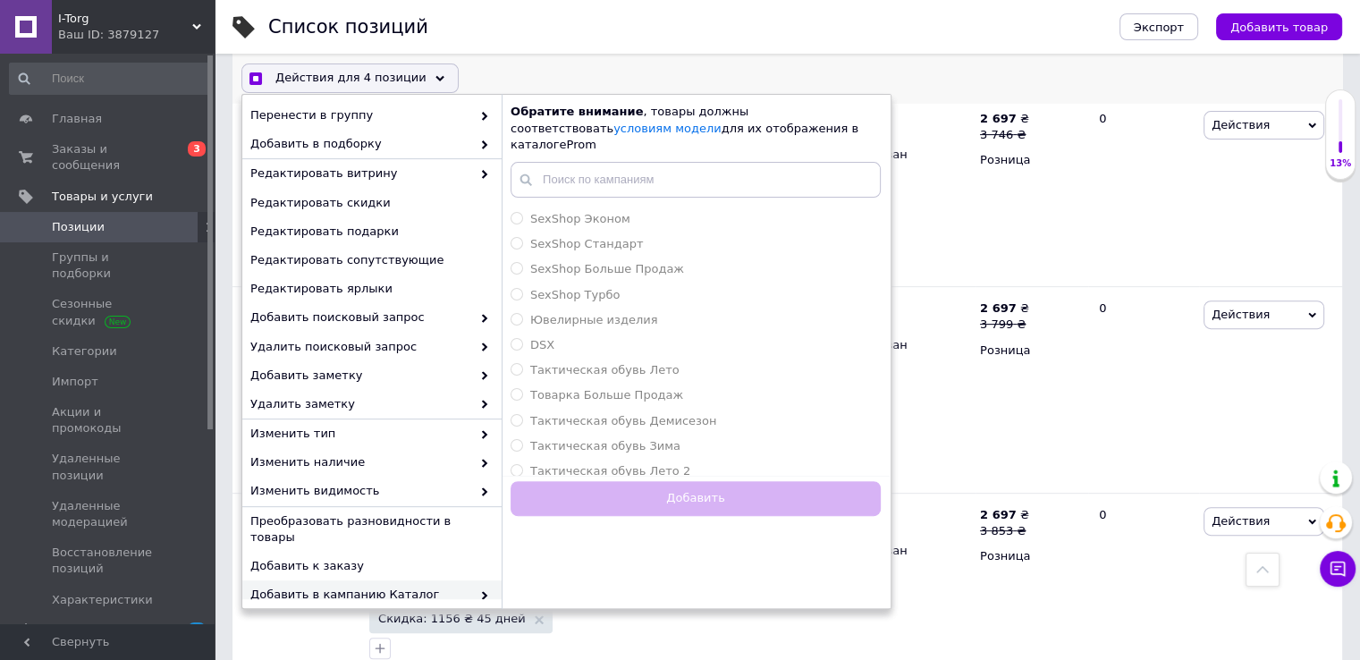
checkbox input "true"
checkbox input "false"
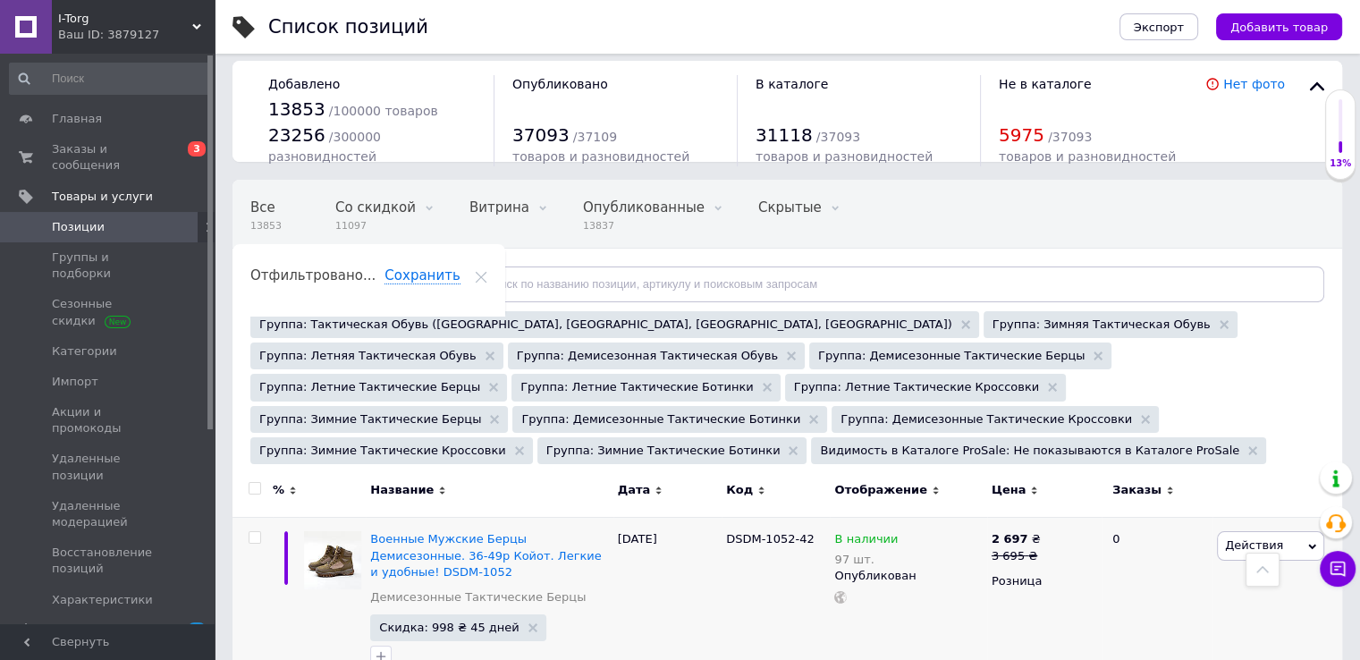
scroll to position [0, 0]
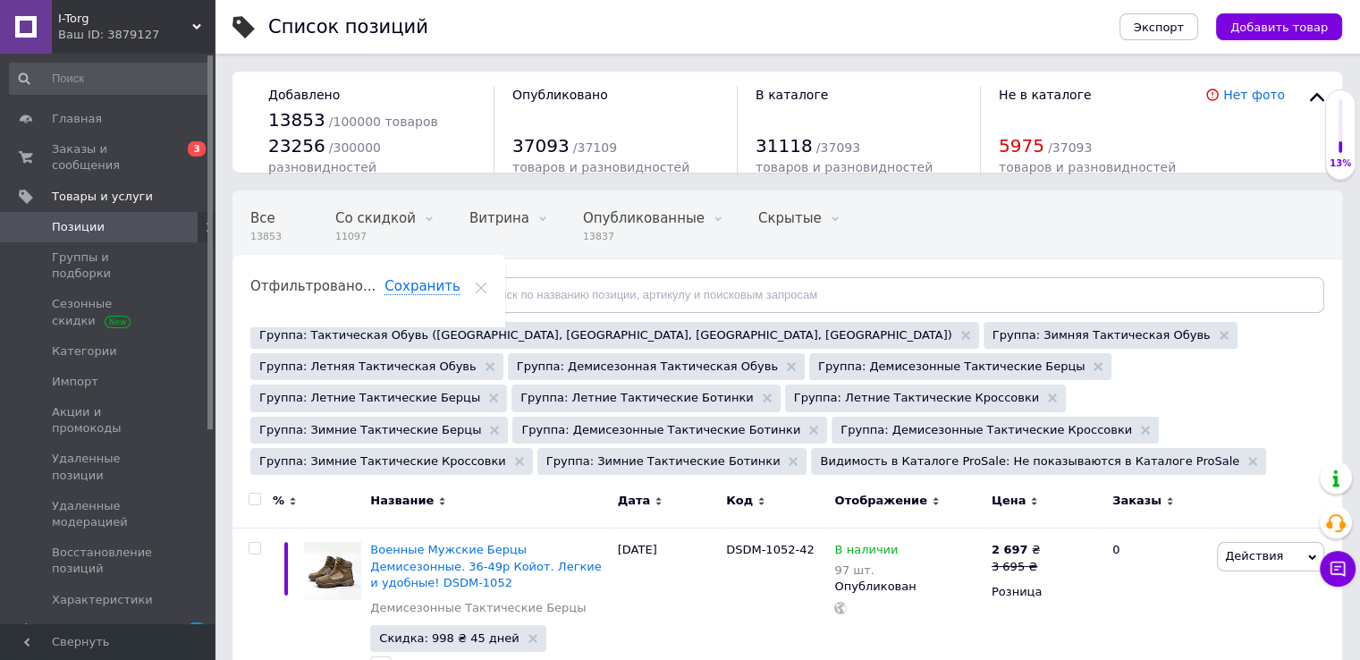
click at [250, 479] on div at bounding box center [252, 503] width 40 height 49
click at [257, 493] on input "checkbox" at bounding box center [254, 499] width 12 height 12
checkbox input "true"
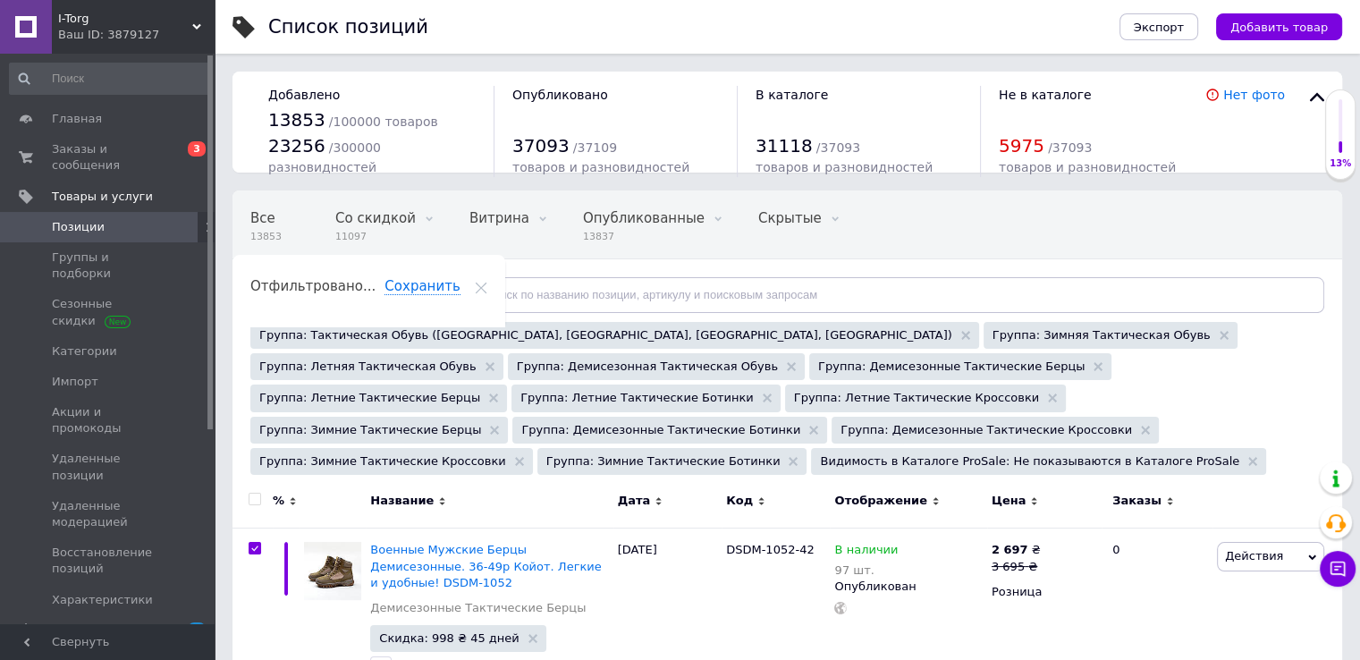
checkbox input "true"
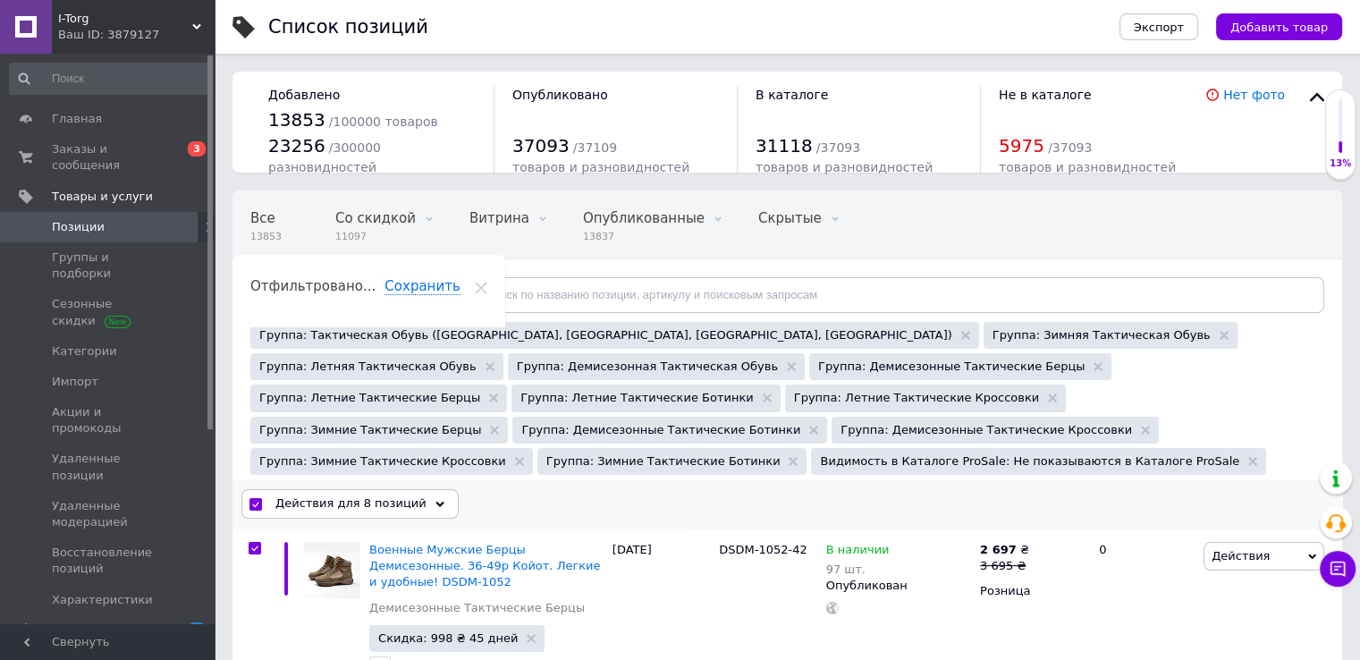
click at [296, 495] on span "Действия для 8 позиций" at bounding box center [350, 503] width 151 height 16
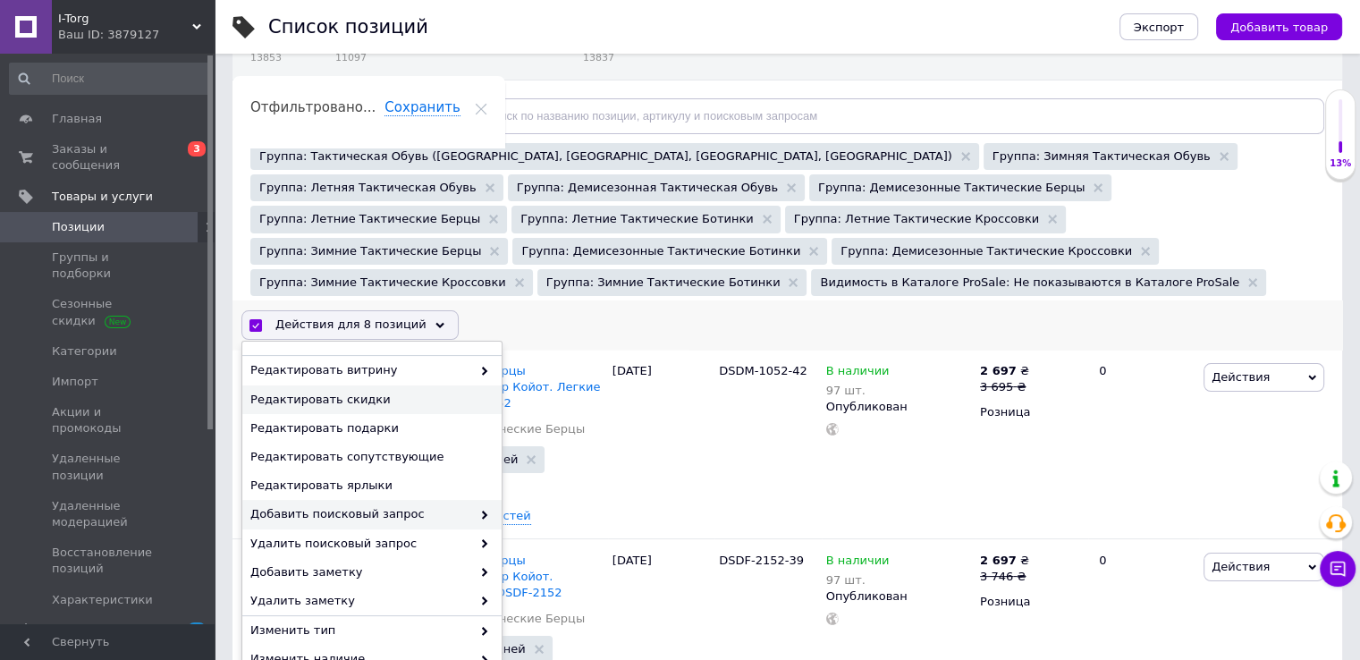
scroll to position [141, 0]
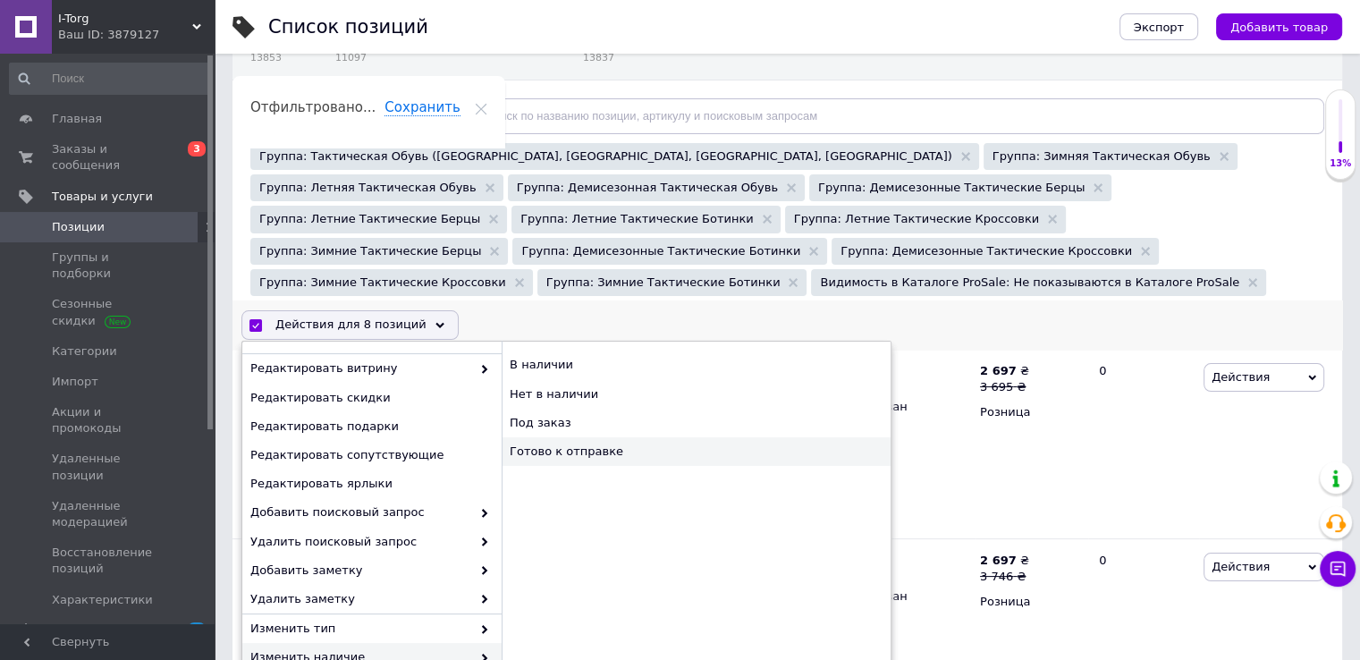
click at [576, 437] on div "Готово к отправке" at bounding box center [695, 451] width 389 height 29
checkbox input "false"
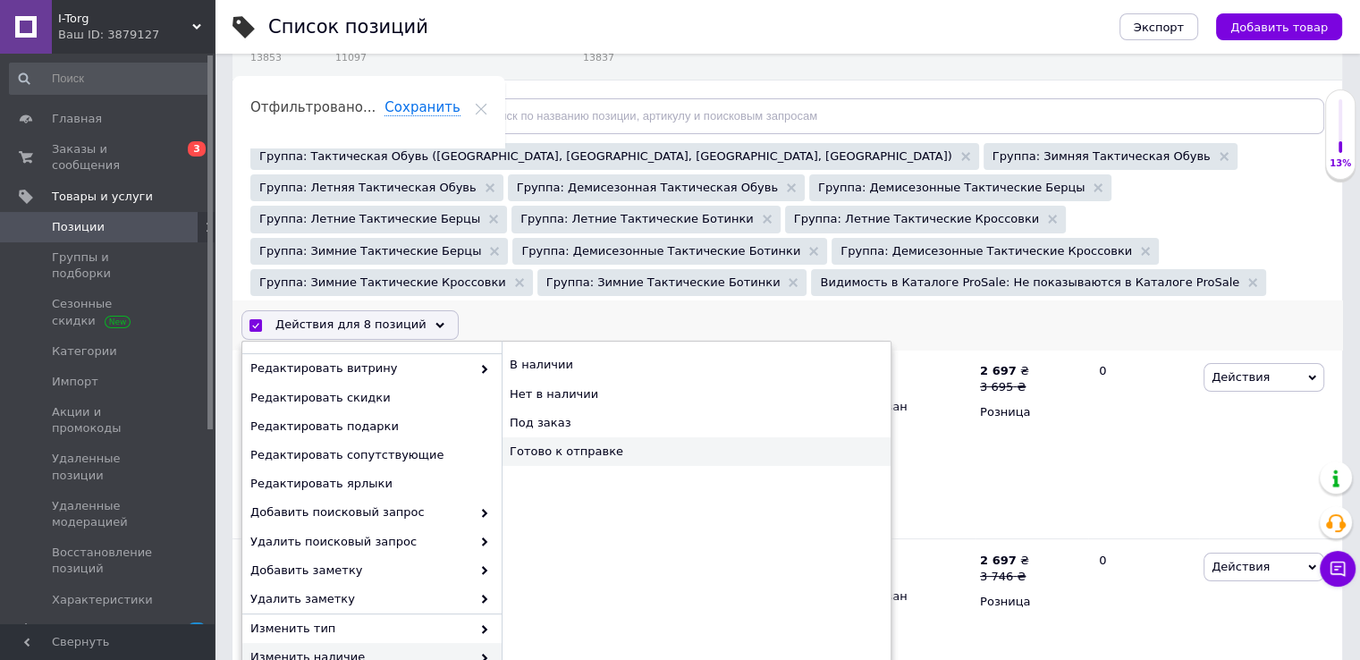
checkbox input "false"
